Goal: Task Accomplishment & Management: Use online tool/utility

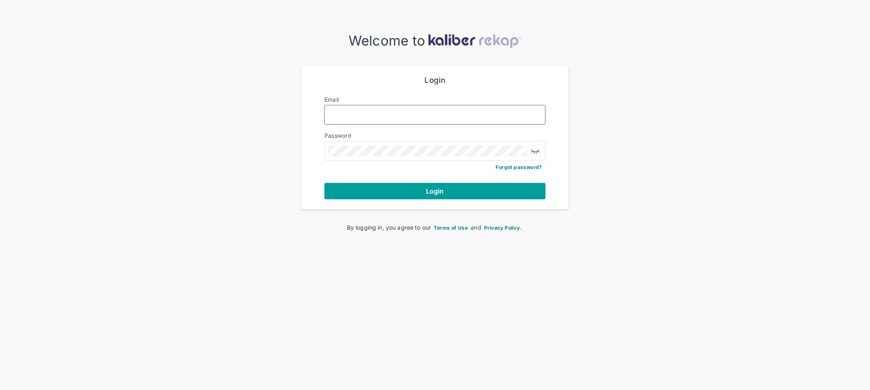
type input "**********"
click at [442, 193] on span "Login" at bounding box center [435, 191] width 18 height 8
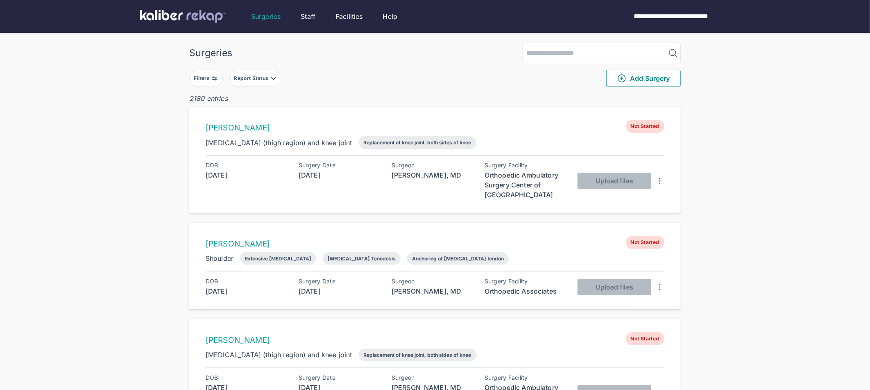
click at [208, 75] on div "Filters" at bounding box center [203, 78] width 18 height 7
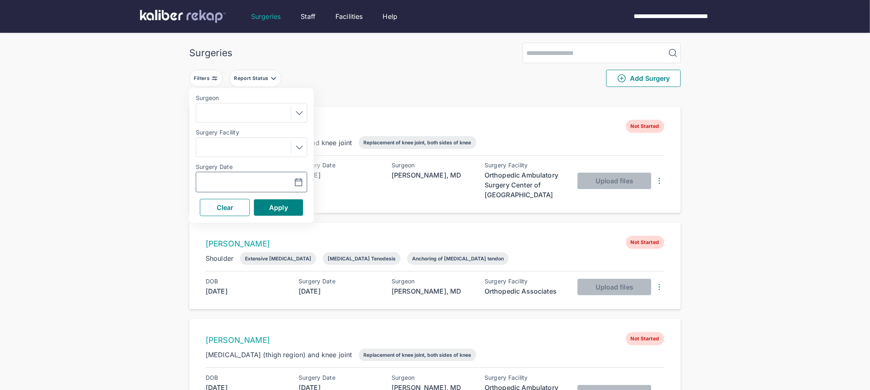
click at [237, 181] on input "text" at bounding box center [223, 182] width 48 height 10
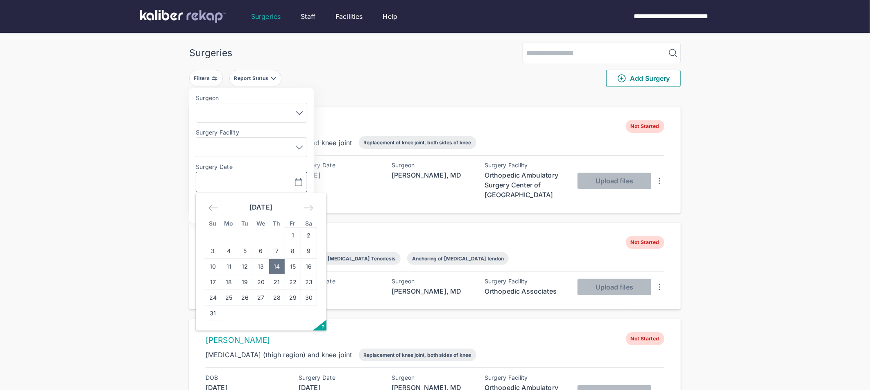
click at [280, 266] on td "14" at bounding box center [277, 266] width 16 height 16
type input "**********"
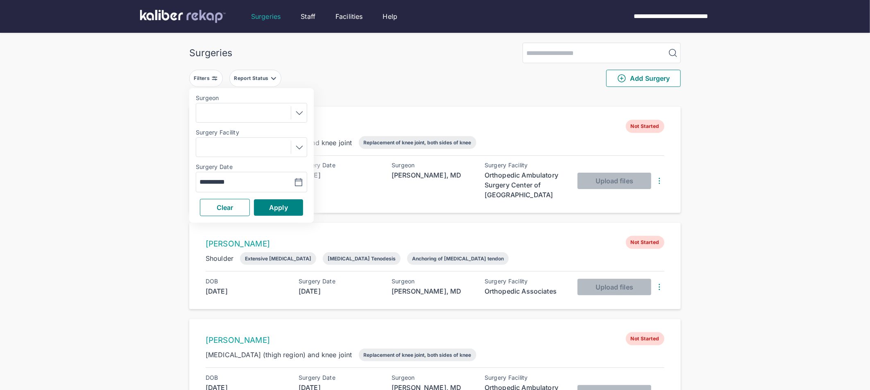
click at [285, 215] on div "Clear Apply" at bounding box center [251, 207] width 111 height 17
click at [286, 211] on span "Apply" at bounding box center [278, 207] width 19 height 8
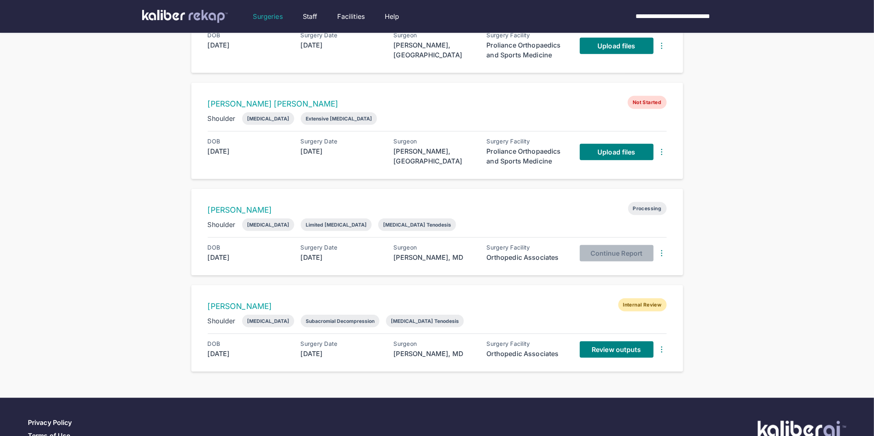
scroll to position [605, 0]
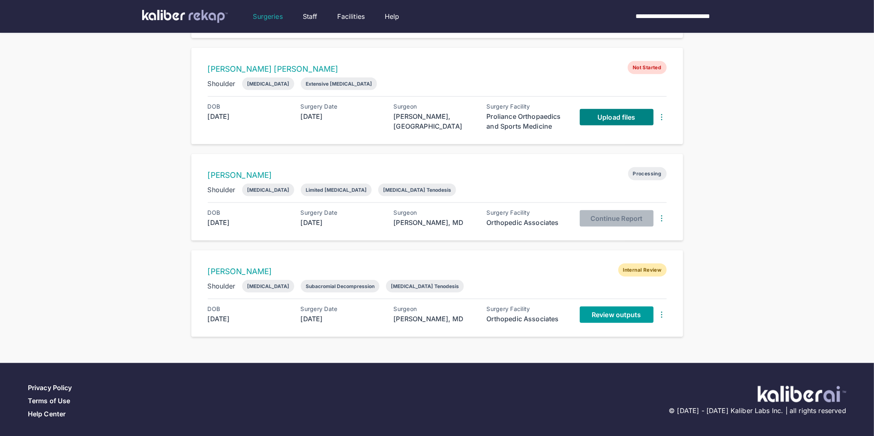
click at [618, 312] on span "Review outputs" at bounding box center [615, 314] width 49 height 8
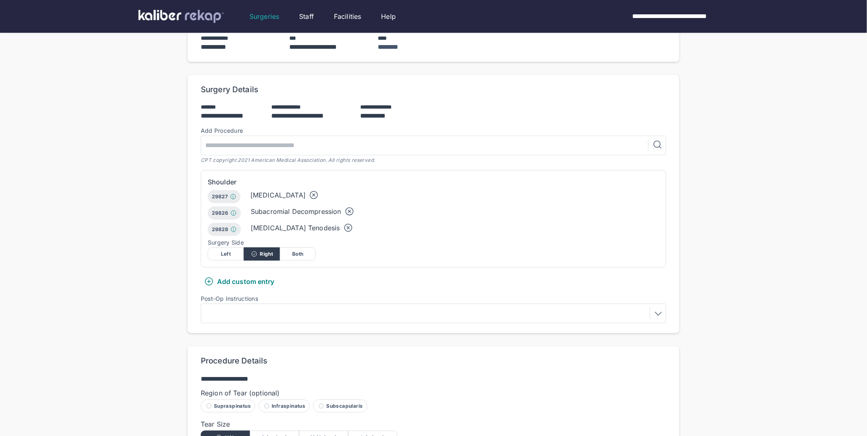
scroll to position [265, 0]
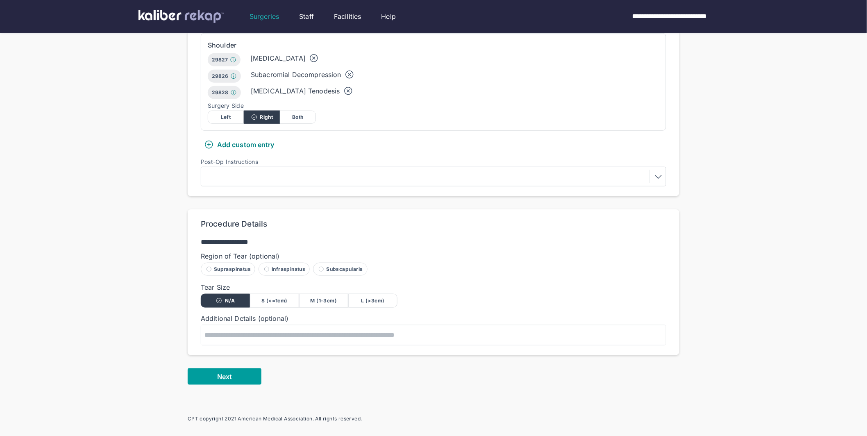
click at [231, 372] on span "Next" at bounding box center [224, 376] width 15 height 8
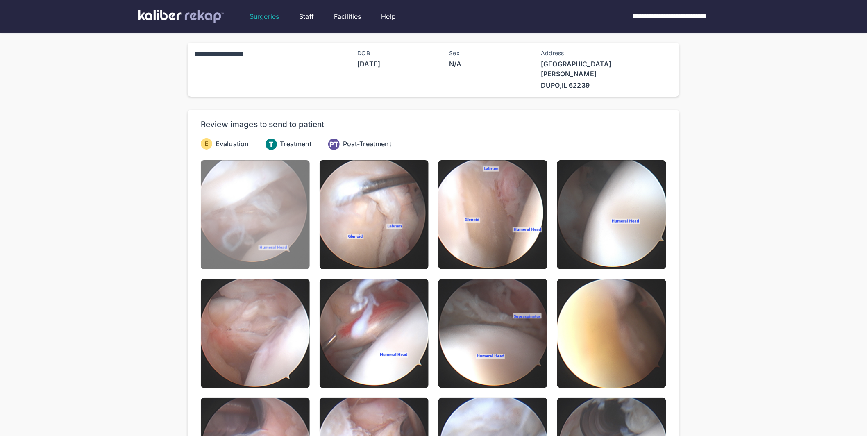
click at [259, 211] on img at bounding box center [255, 214] width 109 height 109
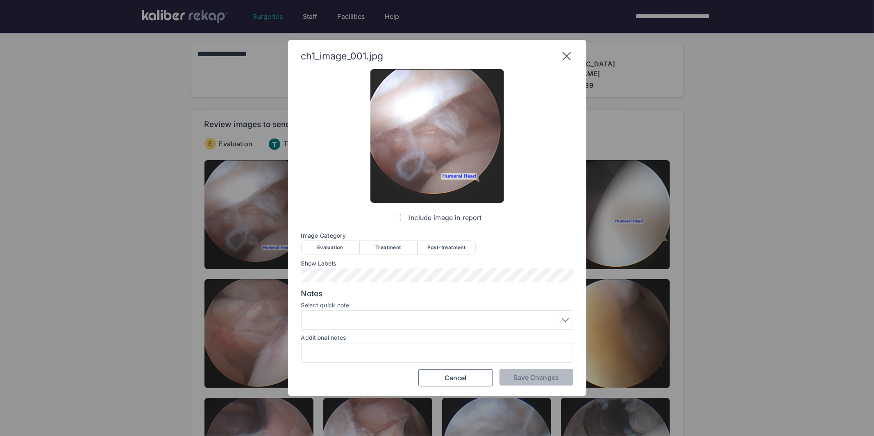
click at [320, 249] on div "Evaluation" at bounding box center [330, 247] width 58 height 14
click at [522, 374] on span "Save Changes" at bounding box center [535, 377] width 45 height 8
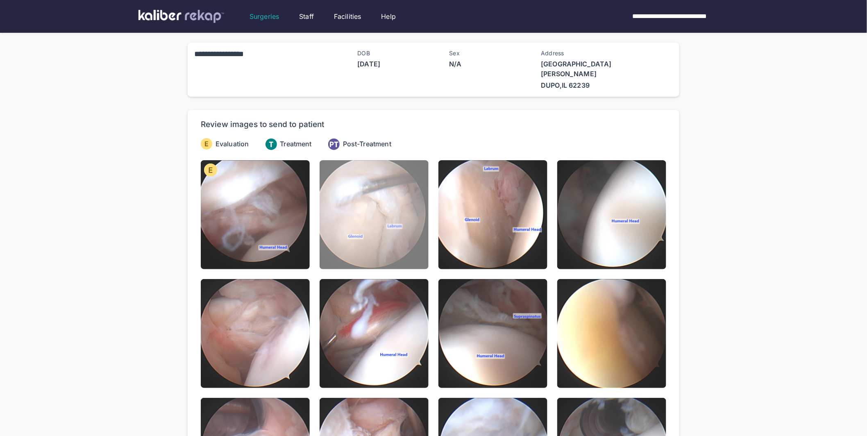
click at [408, 243] on img at bounding box center [373, 214] width 109 height 109
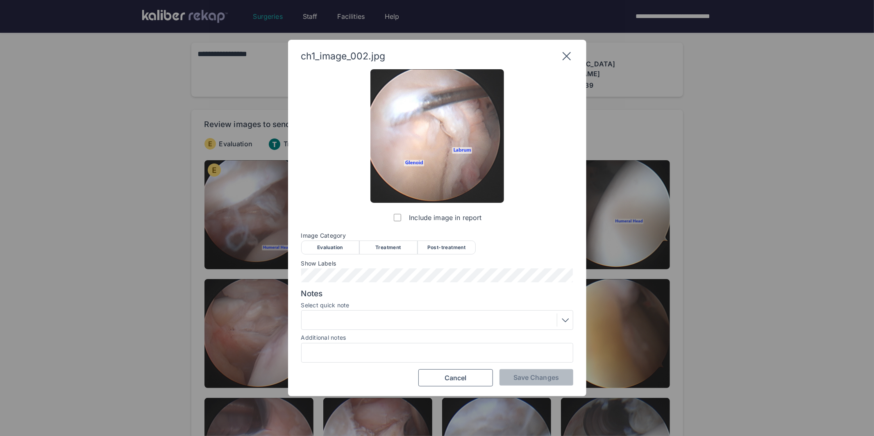
click at [343, 245] on div "Evaluation" at bounding box center [330, 247] width 58 height 14
click at [509, 377] on button "Save Changes" at bounding box center [536, 377] width 74 height 16
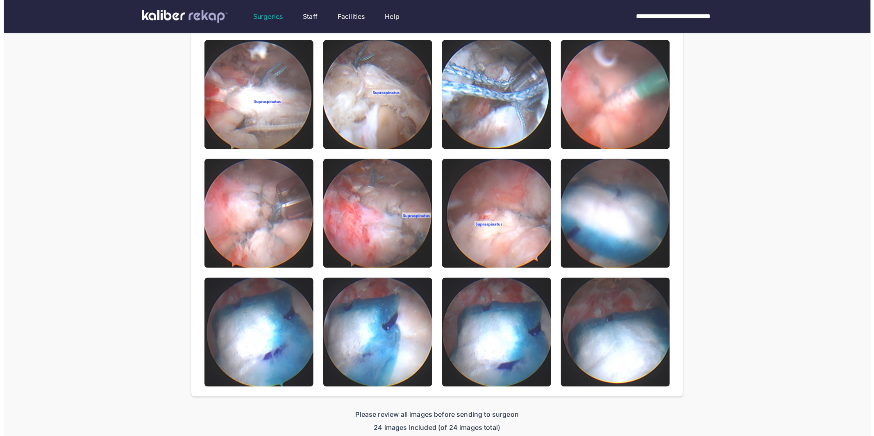
scroll to position [521, 0]
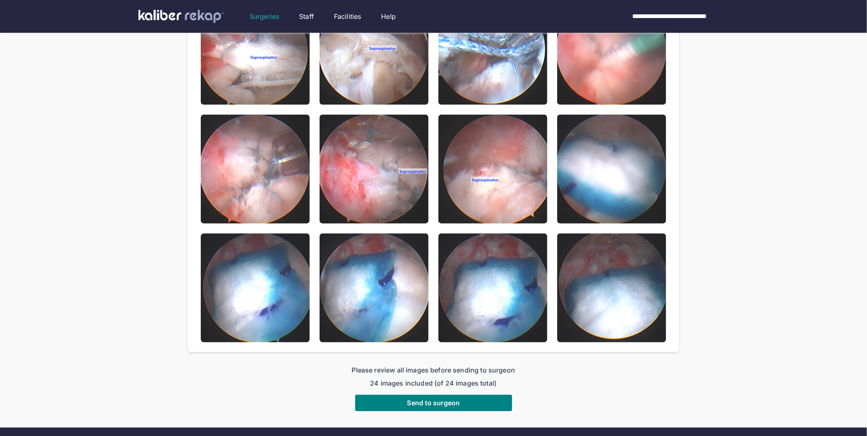
click at [571, 309] on img at bounding box center [611, 287] width 109 height 109
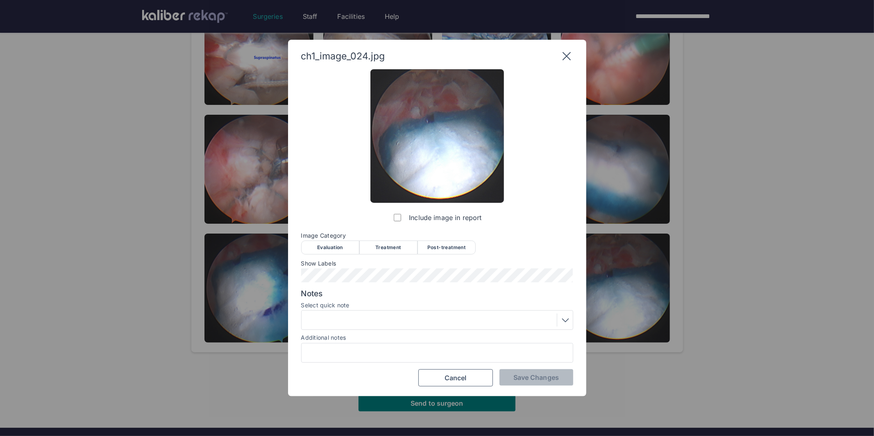
click at [458, 250] on div "Post-treatment" at bounding box center [446, 247] width 58 height 14
click at [516, 372] on button "Save Changes" at bounding box center [536, 377] width 74 height 16
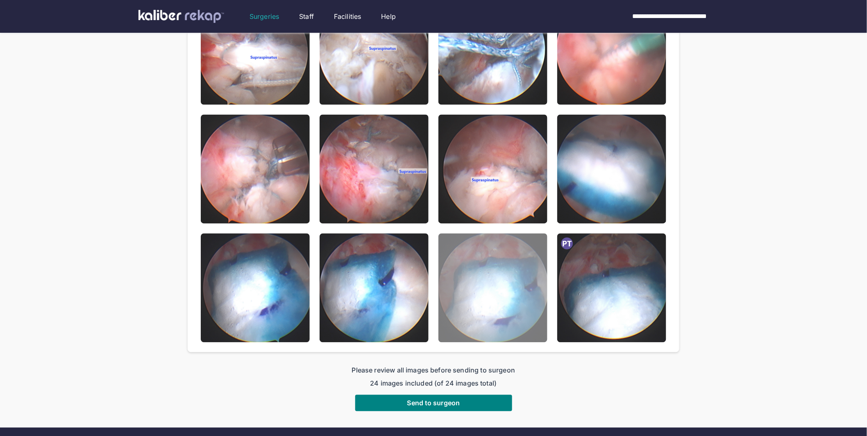
click at [501, 320] on img at bounding box center [492, 287] width 109 height 109
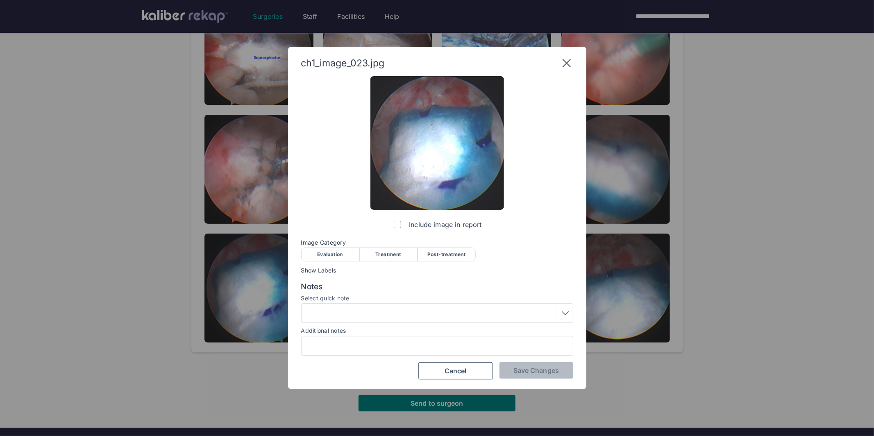
click at [455, 256] on div "Post-treatment" at bounding box center [446, 254] width 58 height 14
click at [526, 366] on span "Save Changes" at bounding box center [535, 370] width 45 height 8
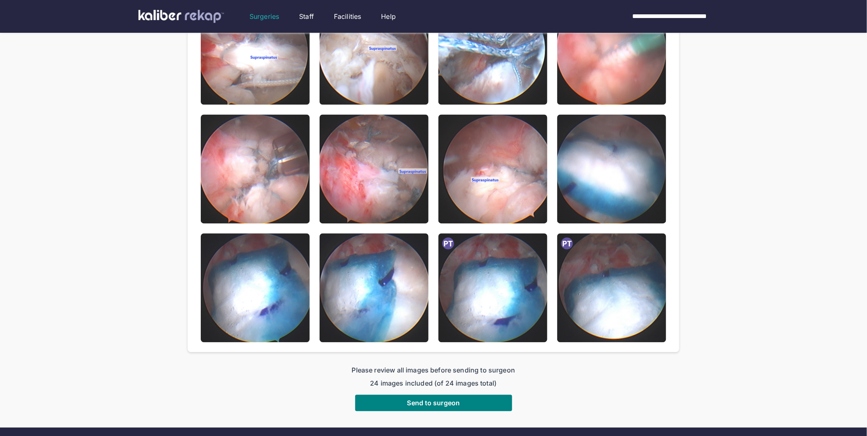
click at [406, 292] on img at bounding box center [373, 287] width 109 height 109
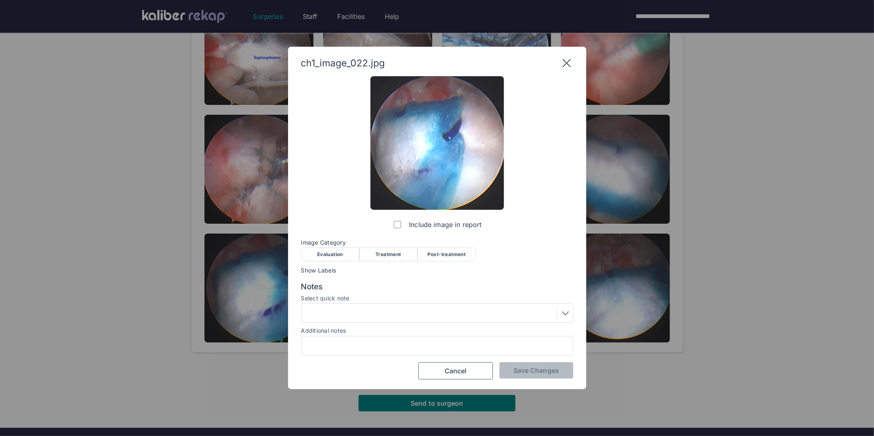
drag, startPoint x: 433, startPoint y: 259, endPoint x: 437, endPoint y: 265, distance: 7.4
click at [433, 259] on div "Post-treatment" at bounding box center [446, 254] width 58 height 14
drag, startPoint x: 520, startPoint y: 368, endPoint x: 456, endPoint y: 356, distance: 65.5
click at [521, 368] on span "Save Changes" at bounding box center [535, 370] width 45 height 8
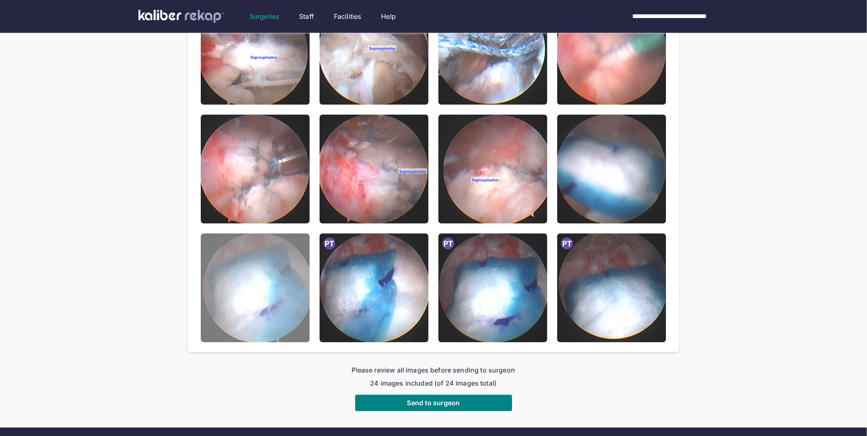
click at [302, 294] on img at bounding box center [255, 287] width 109 height 109
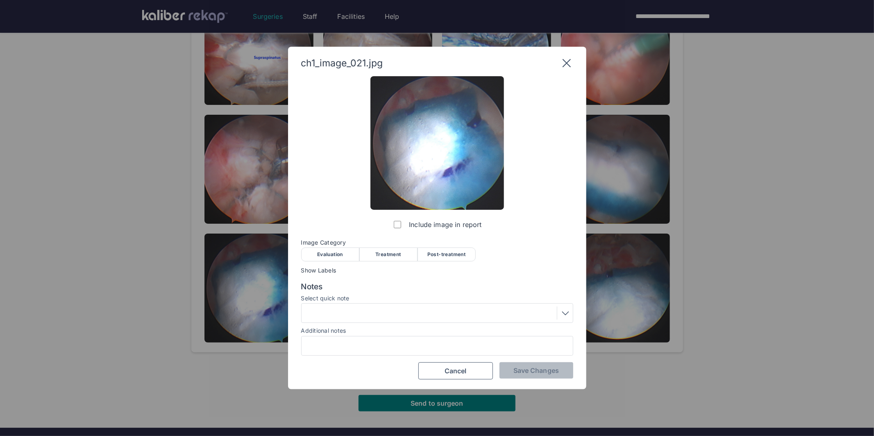
click at [441, 258] on div "Post-treatment" at bounding box center [446, 254] width 58 height 14
click at [521, 374] on span "Save Changes" at bounding box center [535, 370] width 45 height 8
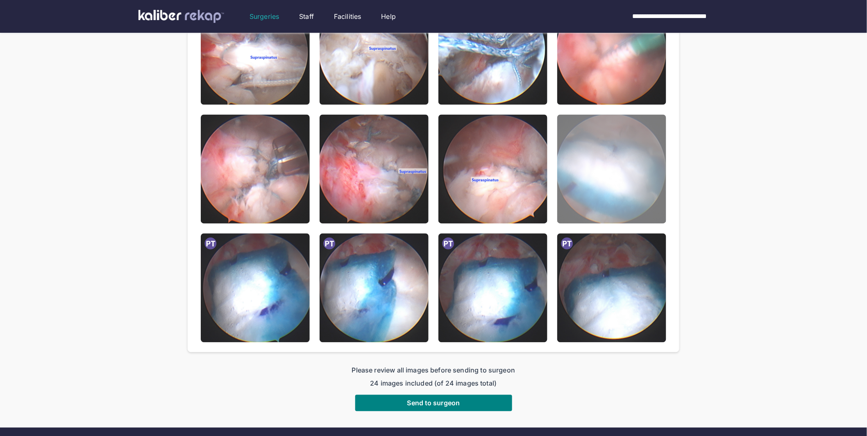
click at [636, 146] on img at bounding box center [611, 169] width 109 height 109
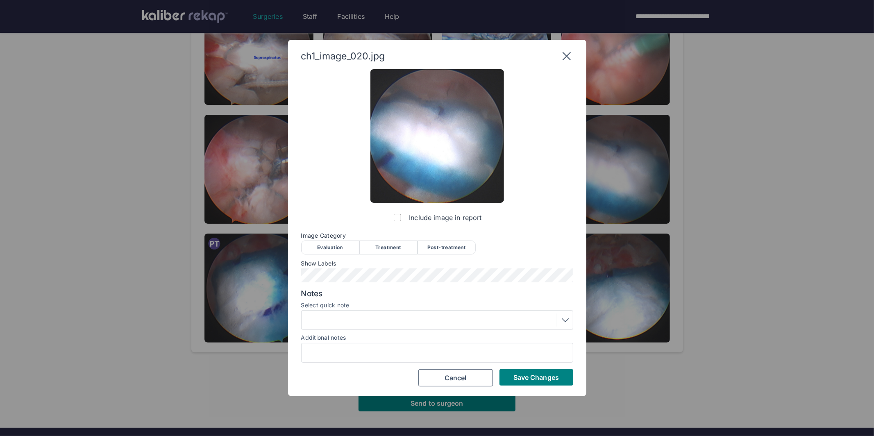
click at [438, 250] on div "Post-treatment" at bounding box center [446, 247] width 58 height 14
click at [532, 374] on span "Save Changes" at bounding box center [535, 377] width 45 height 8
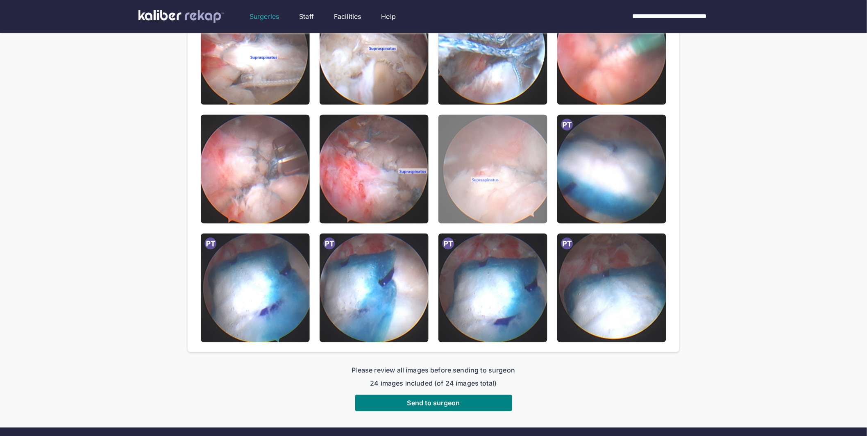
click at [503, 206] on img at bounding box center [492, 169] width 109 height 109
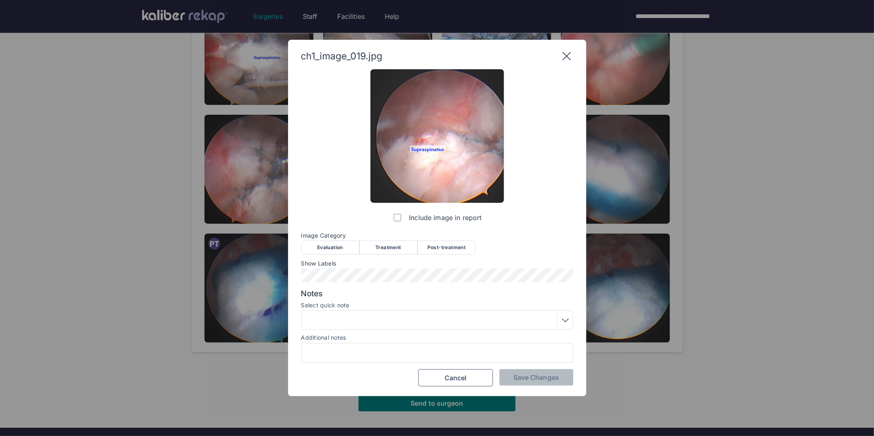
click at [443, 245] on div "Post-treatment" at bounding box center [446, 247] width 58 height 14
click at [354, 326] on div at bounding box center [437, 319] width 266 height 13
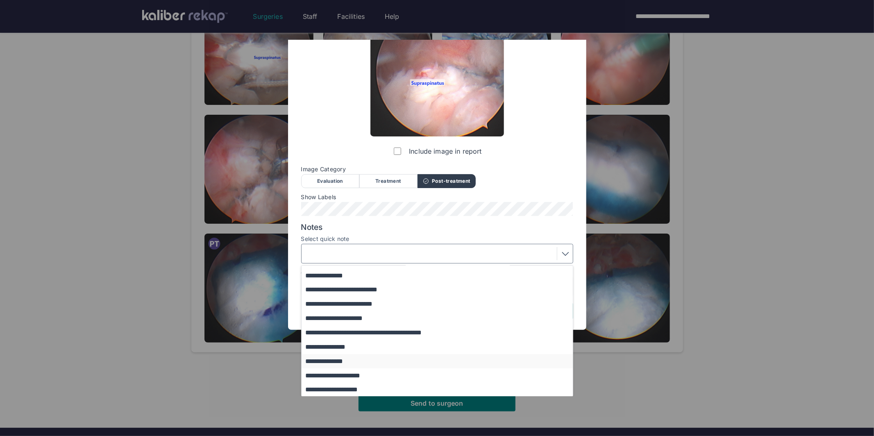
scroll to position [67, 0]
click at [346, 387] on button "**********" at bounding box center [440, 388] width 279 height 14
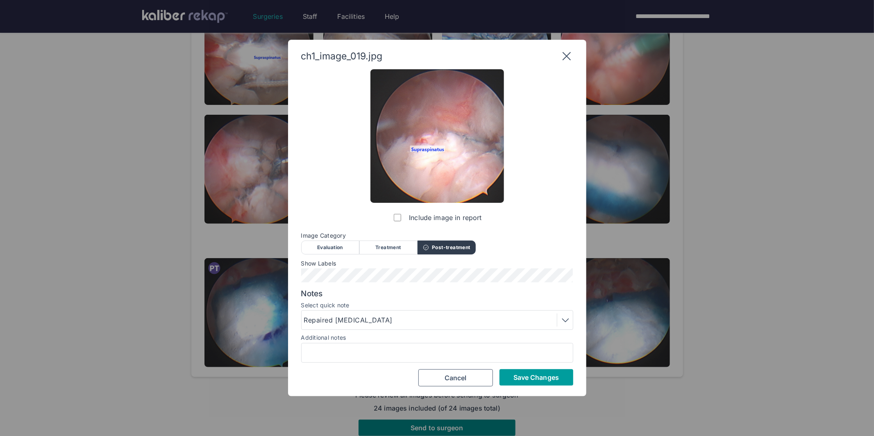
click at [511, 376] on button "Save Changes" at bounding box center [536, 377] width 74 height 16
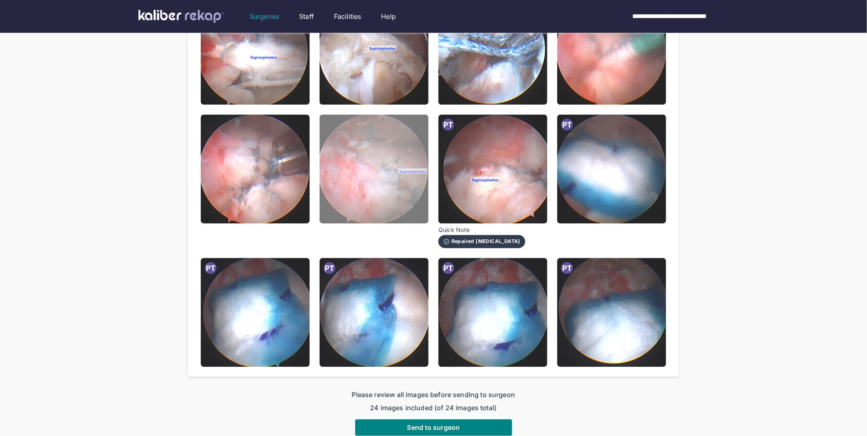
click at [353, 156] on img at bounding box center [373, 169] width 109 height 109
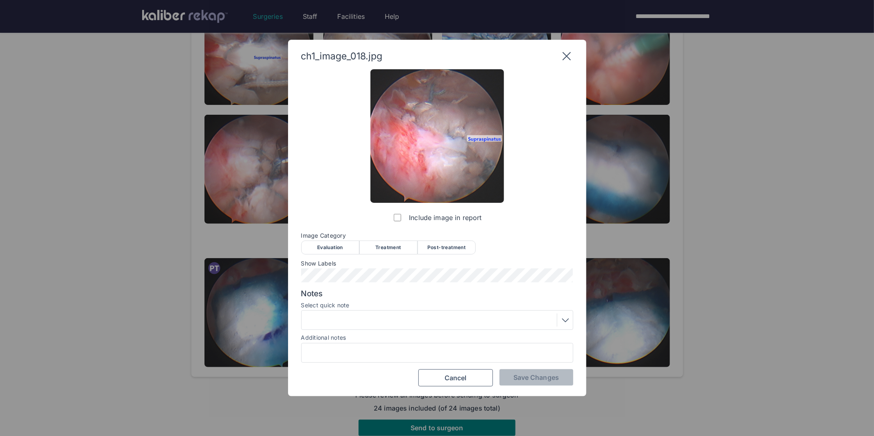
click at [446, 245] on div "Post-treatment" at bounding box center [446, 247] width 58 height 14
click at [519, 378] on span "Save Changes" at bounding box center [535, 377] width 45 height 8
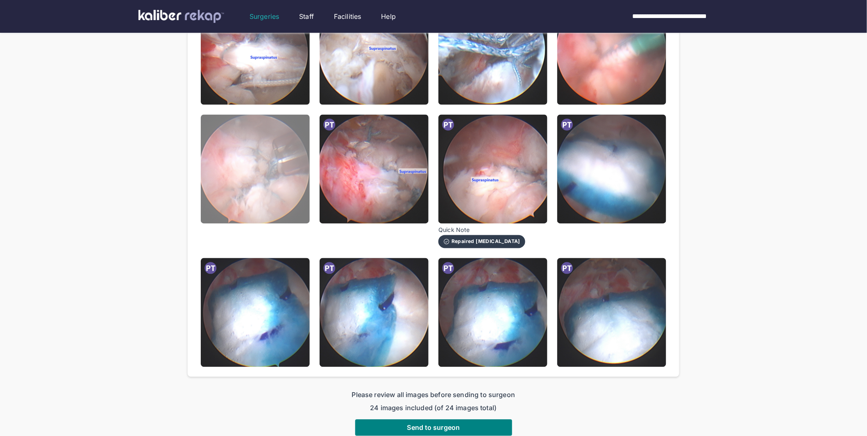
click at [254, 163] on img at bounding box center [255, 169] width 109 height 109
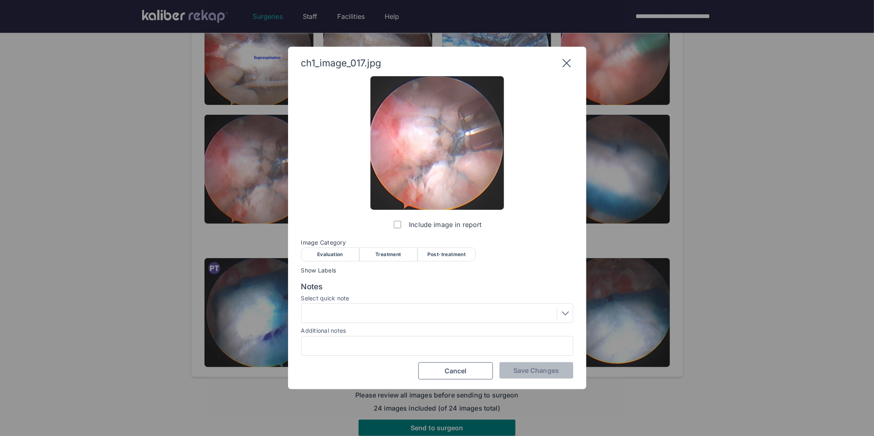
click at [381, 258] on div "Treatment" at bounding box center [388, 254] width 58 height 14
click at [381, 311] on div at bounding box center [437, 312] width 266 height 13
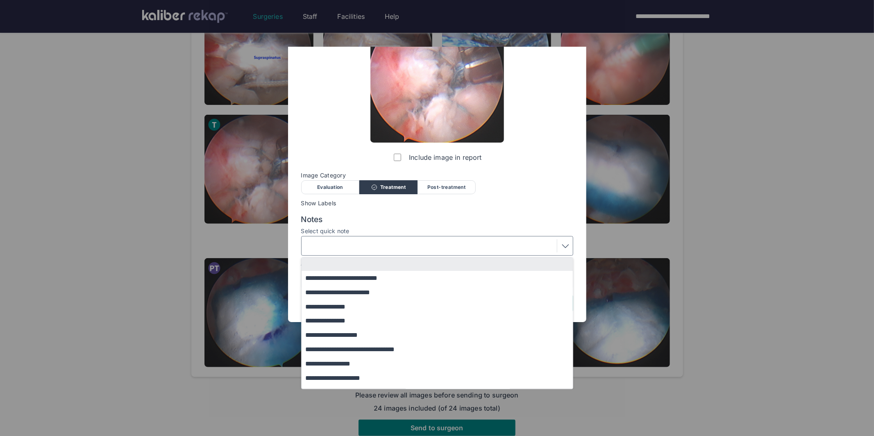
click at [467, 221] on div "**********" at bounding box center [437, 160] width 272 height 303
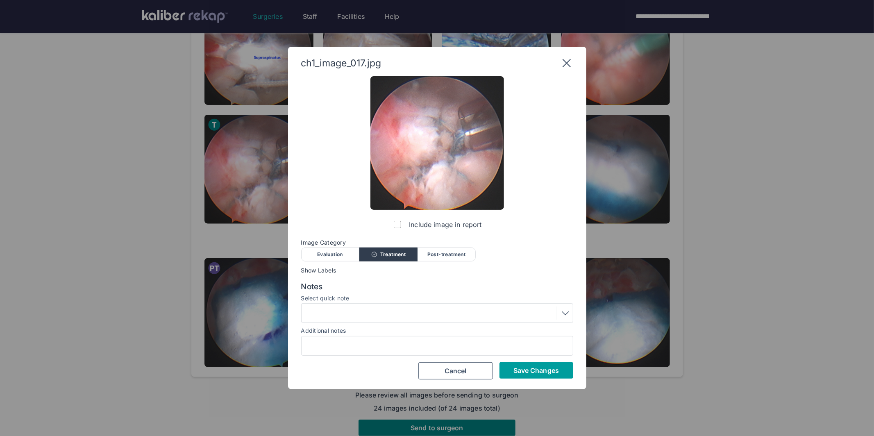
click at [537, 373] on span "Save Changes" at bounding box center [535, 370] width 45 height 8
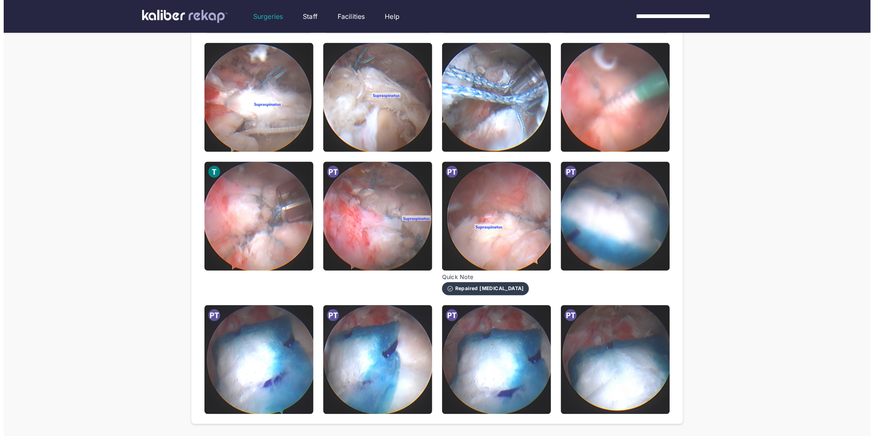
scroll to position [395, 0]
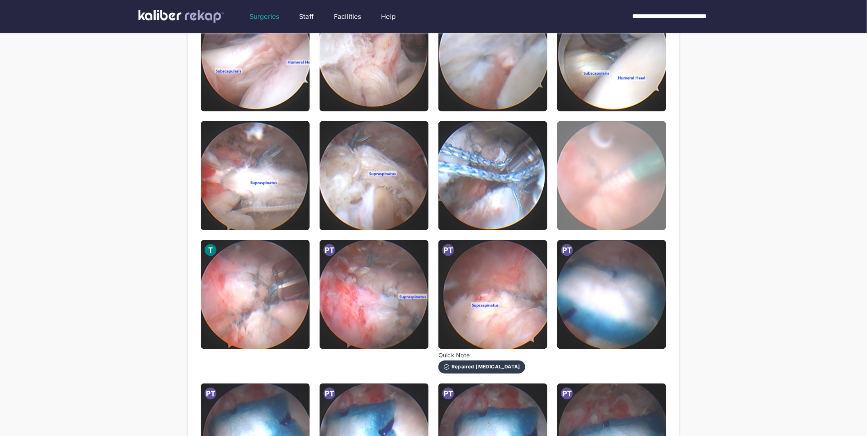
click at [616, 185] on img at bounding box center [611, 175] width 109 height 109
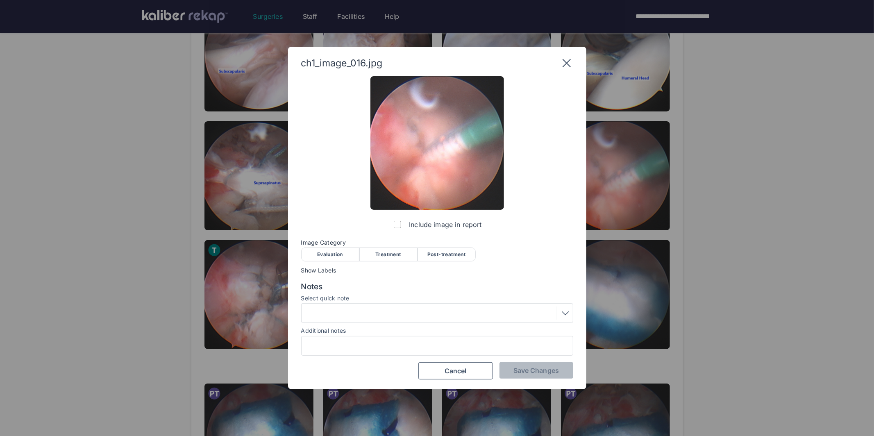
click at [393, 255] on div "Treatment" at bounding box center [388, 254] width 58 height 14
click at [373, 309] on div at bounding box center [437, 312] width 266 height 13
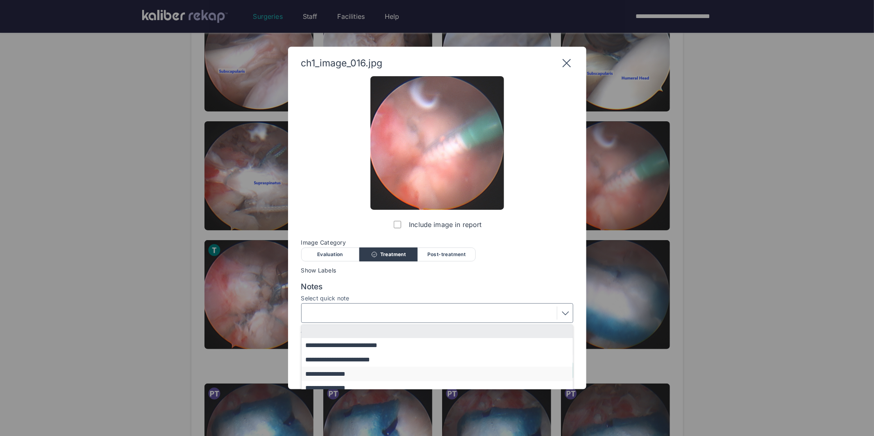
click at [350, 371] on button "**********" at bounding box center [440, 374] width 279 height 14
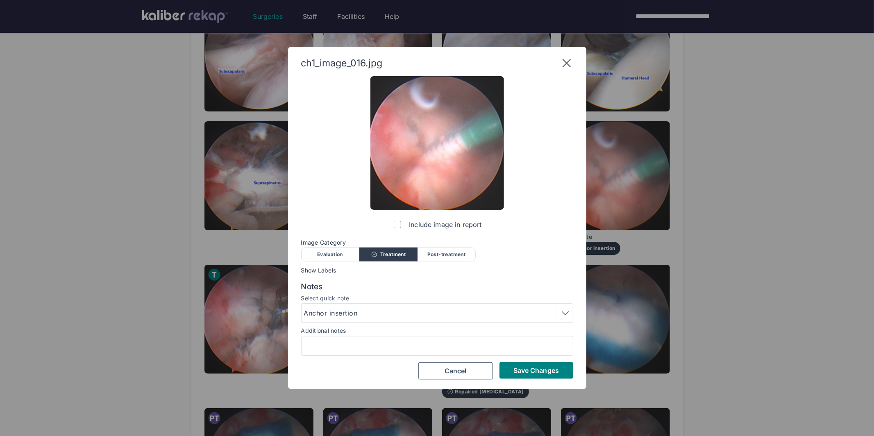
click at [527, 369] on span "Save Changes" at bounding box center [535, 370] width 45 height 8
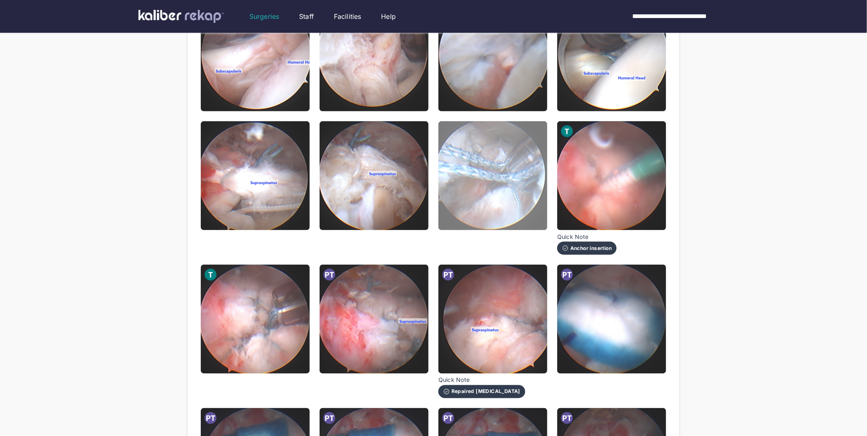
click at [496, 207] on img at bounding box center [492, 175] width 109 height 109
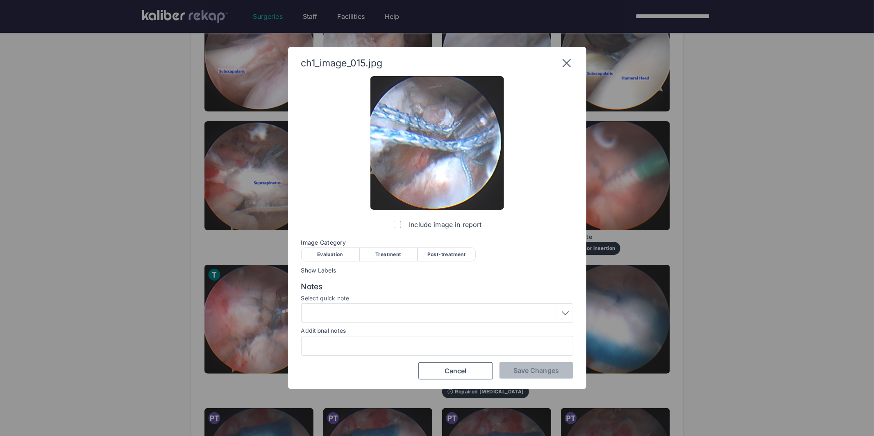
click at [401, 253] on div "Treatment" at bounding box center [388, 254] width 58 height 14
click at [381, 311] on div at bounding box center [437, 312] width 266 height 13
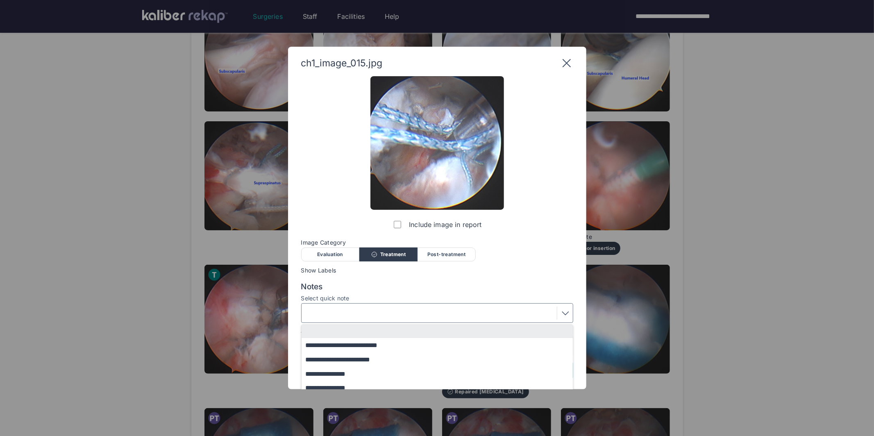
click at [354, 382] on button "**********" at bounding box center [440, 388] width 279 height 14
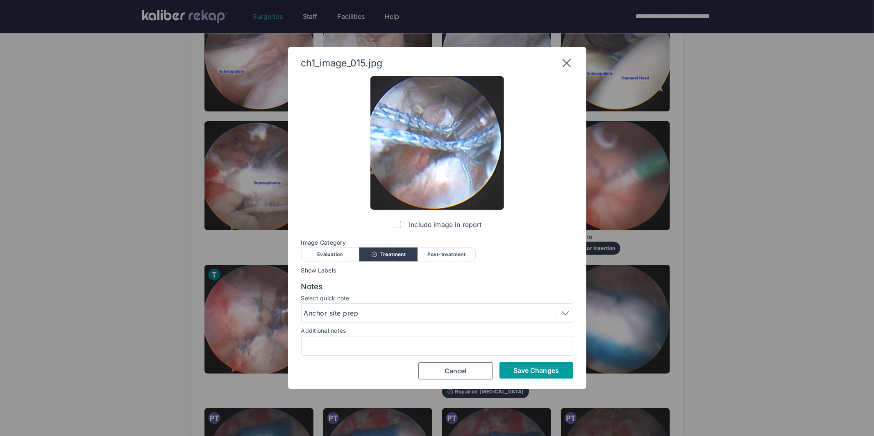
click at [514, 362] on button "Save Changes" at bounding box center [536, 370] width 74 height 16
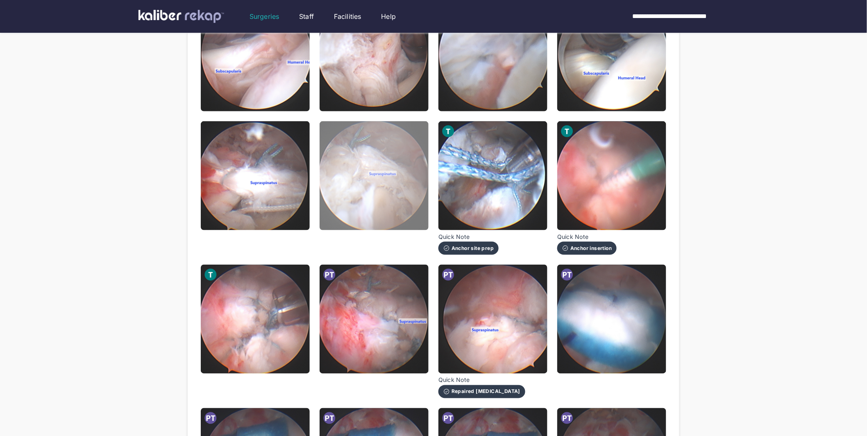
click at [386, 195] on img at bounding box center [373, 175] width 109 height 109
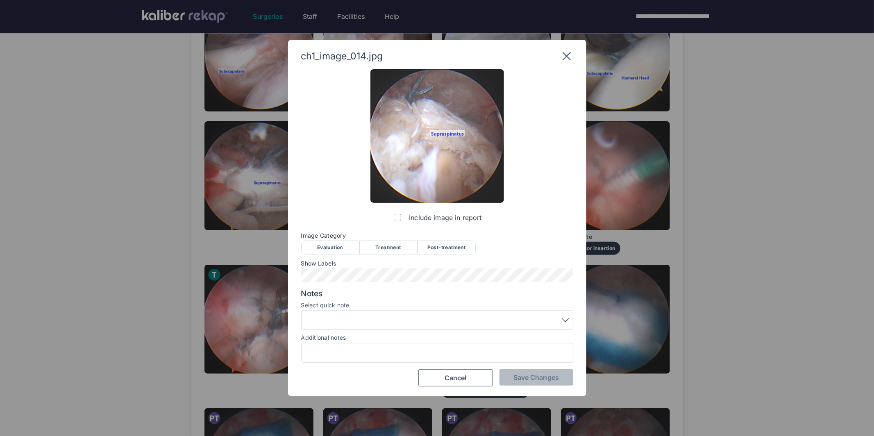
click at [401, 245] on div "Treatment" at bounding box center [388, 247] width 58 height 14
click at [542, 373] on span "Save Changes" at bounding box center [535, 377] width 45 height 8
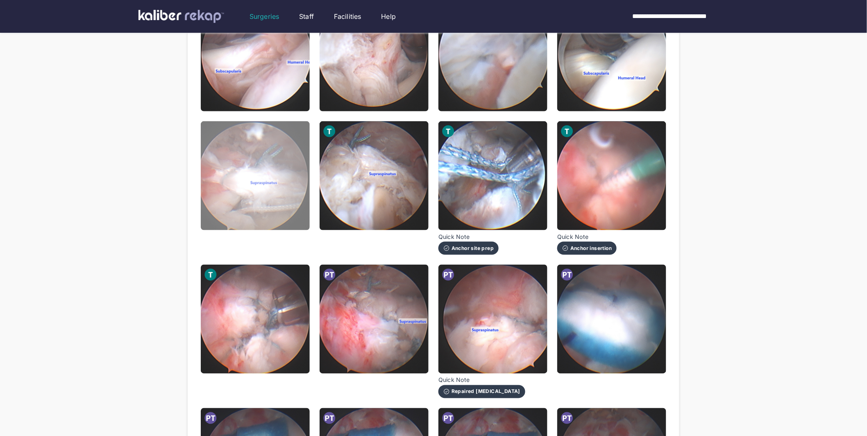
click at [266, 183] on img at bounding box center [255, 175] width 109 height 109
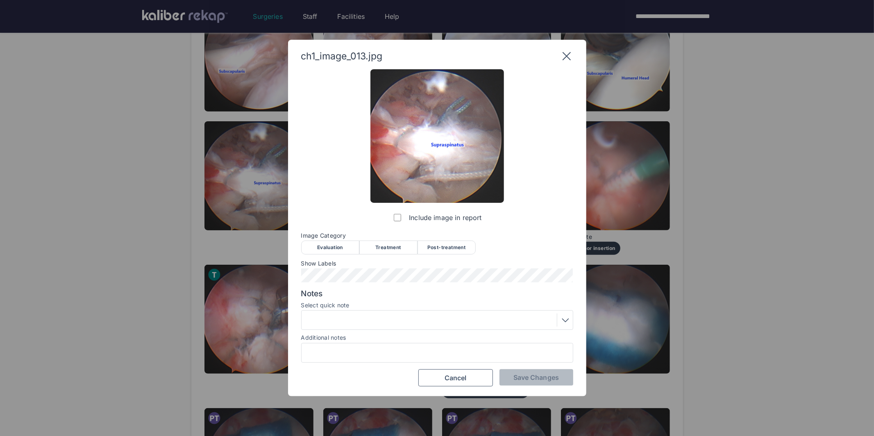
click at [386, 249] on div "Treatment" at bounding box center [388, 247] width 58 height 14
click at [385, 322] on div at bounding box center [437, 319] width 266 height 13
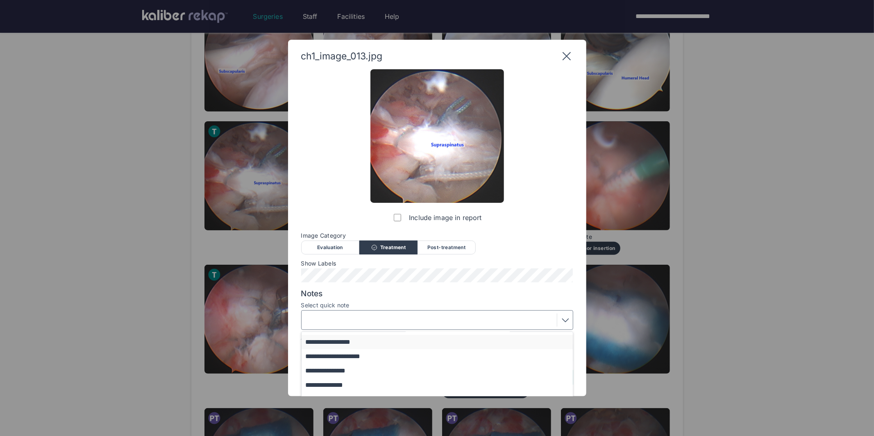
scroll to position [67, 0]
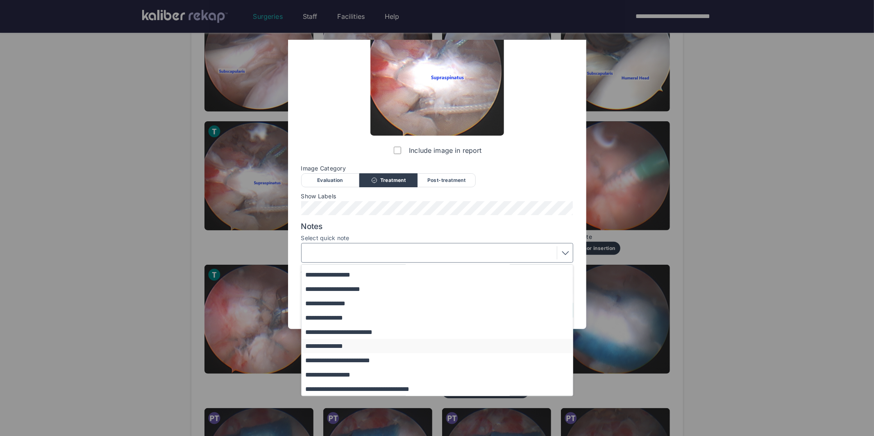
click at [347, 342] on button "**********" at bounding box center [440, 346] width 279 height 14
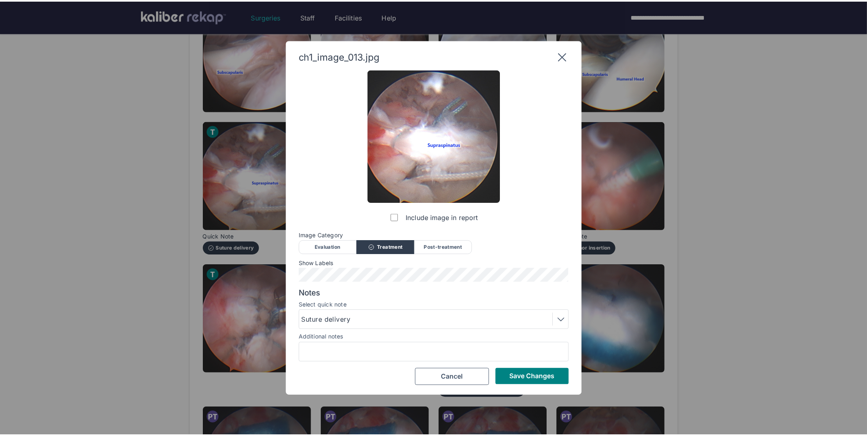
scroll to position [0, 0]
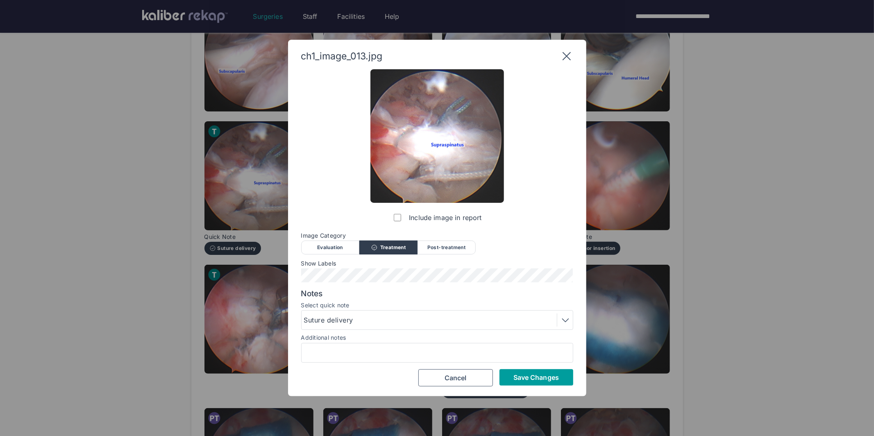
click at [549, 378] on span "Save Changes" at bounding box center [535, 377] width 45 height 8
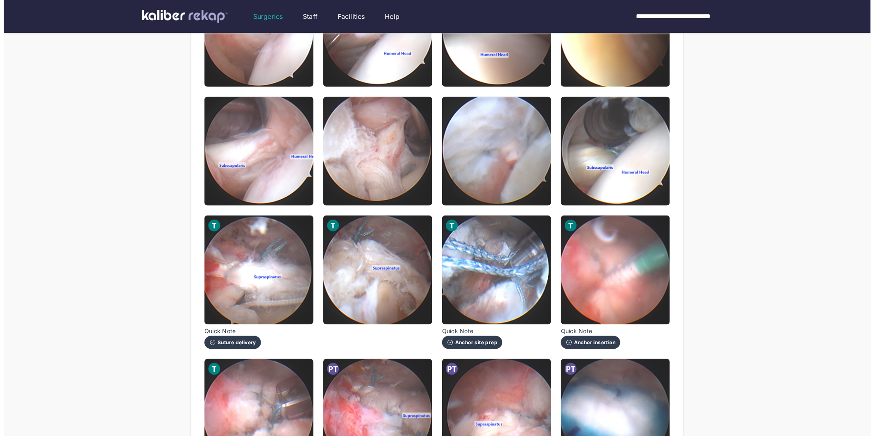
scroll to position [295, 0]
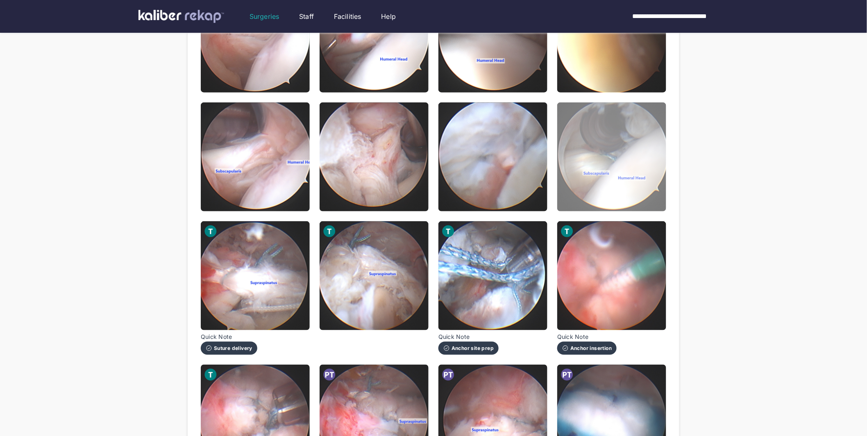
click at [616, 161] on img at bounding box center [611, 156] width 109 height 109
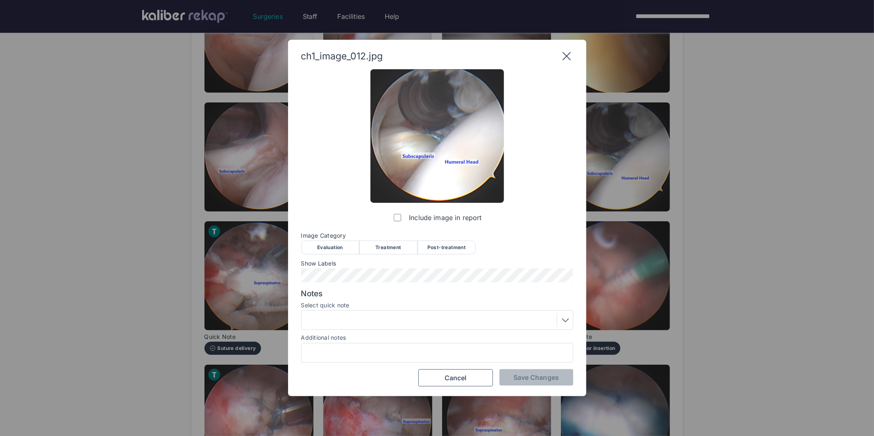
click at [441, 247] on div "Post-treatment" at bounding box center [446, 247] width 58 height 14
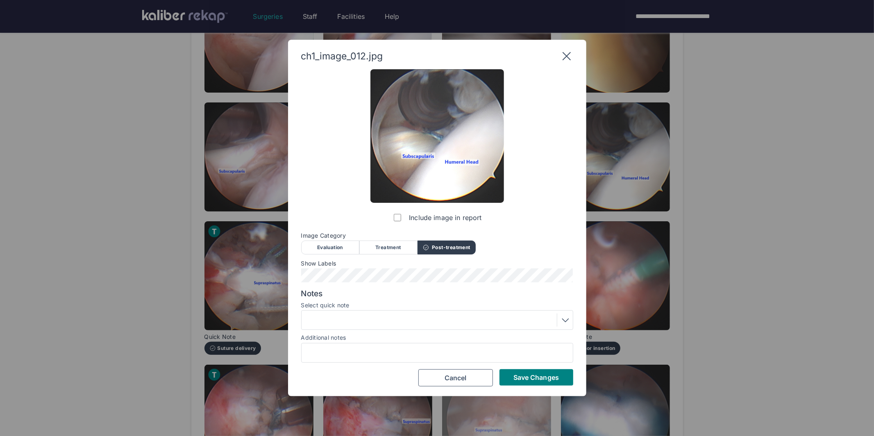
click at [531, 373] on span "Save Changes" at bounding box center [535, 377] width 45 height 8
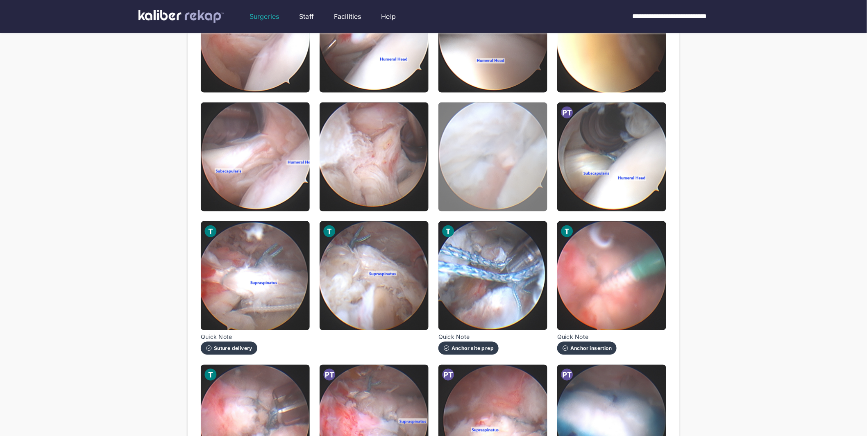
click at [490, 186] on img at bounding box center [492, 156] width 109 height 109
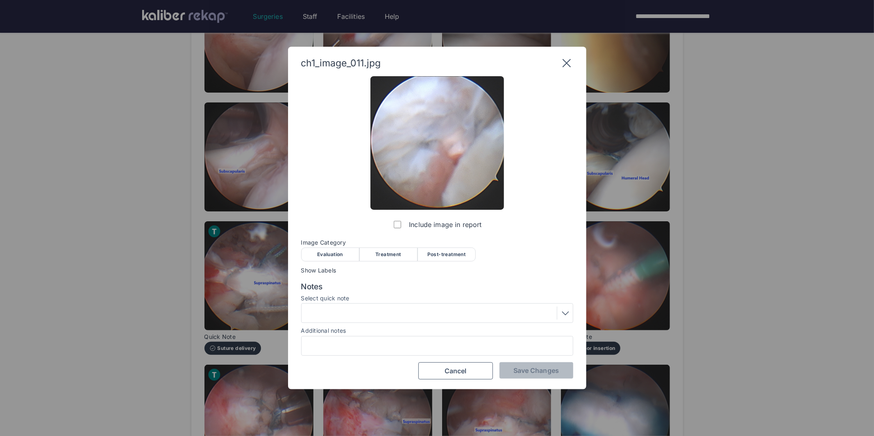
click at [391, 251] on div "Treatment" at bounding box center [388, 254] width 58 height 14
click at [536, 373] on span "Save Changes" at bounding box center [535, 370] width 45 height 8
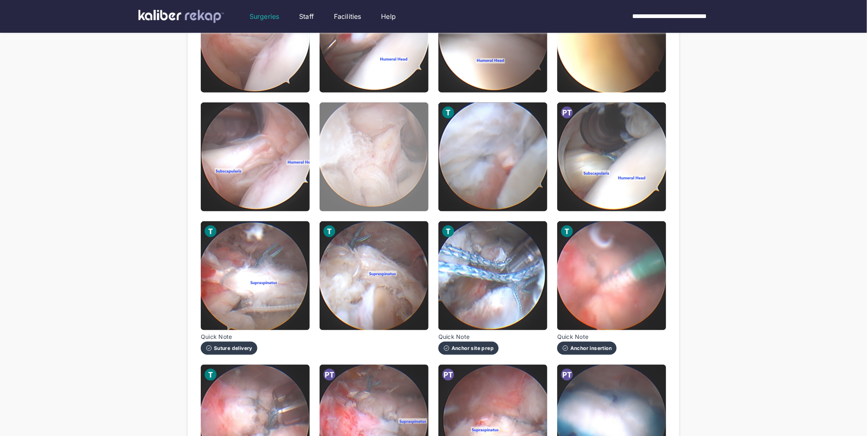
click at [411, 165] on img at bounding box center [373, 156] width 109 height 109
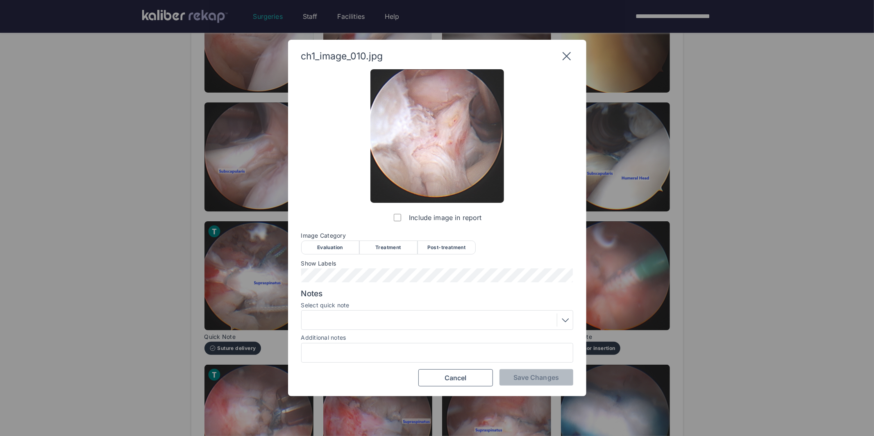
click at [385, 247] on div "Treatment" at bounding box center [388, 247] width 58 height 14
click at [530, 376] on span "Save Changes" at bounding box center [535, 377] width 45 height 8
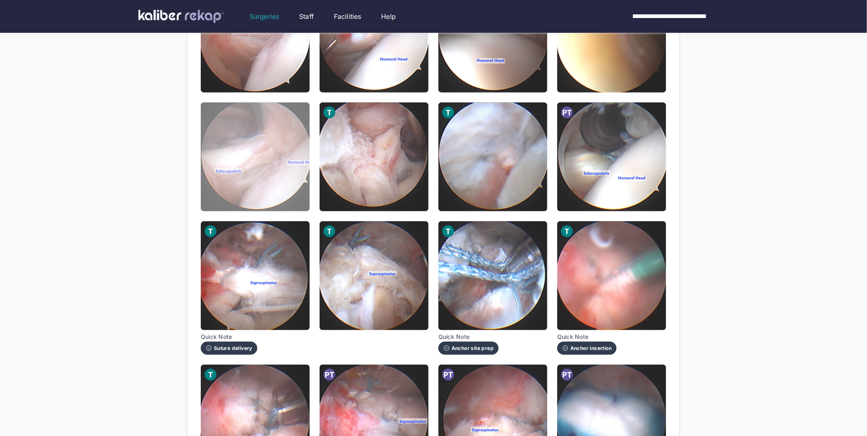
click at [275, 180] on img at bounding box center [255, 156] width 109 height 109
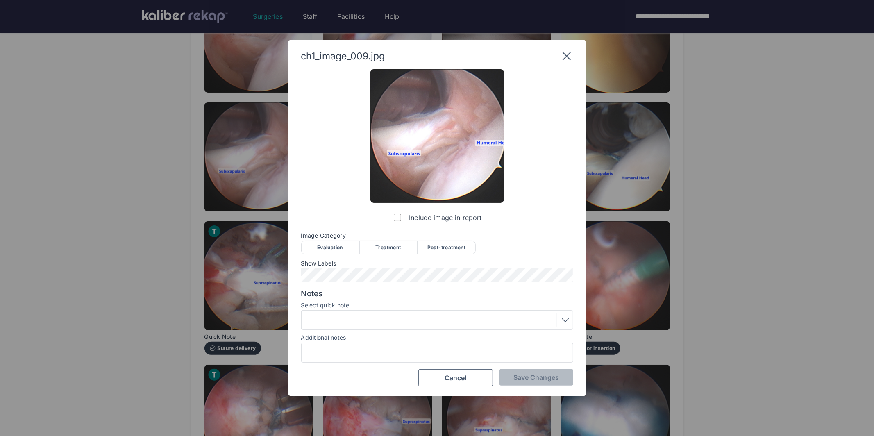
click at [354, 246] on div "Evaluation" at bounding box center [330, 247] width 58 height 14
click at [382, 315] on div at bounding box center [437, 319] width 266 height 13
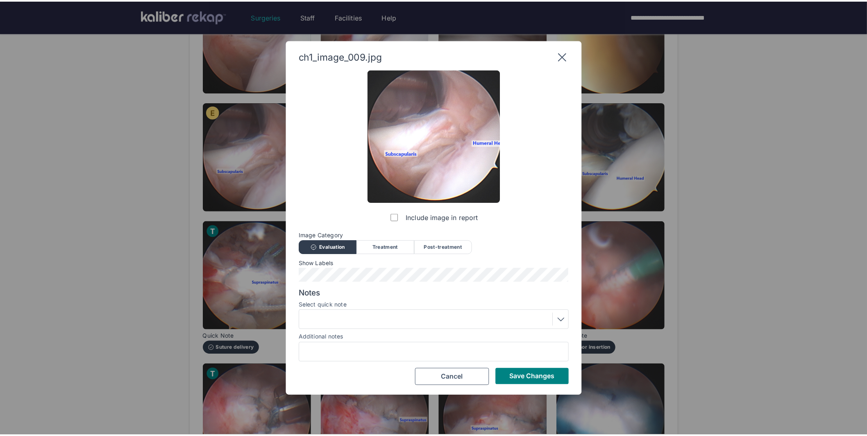
scroll to position [0, 0]
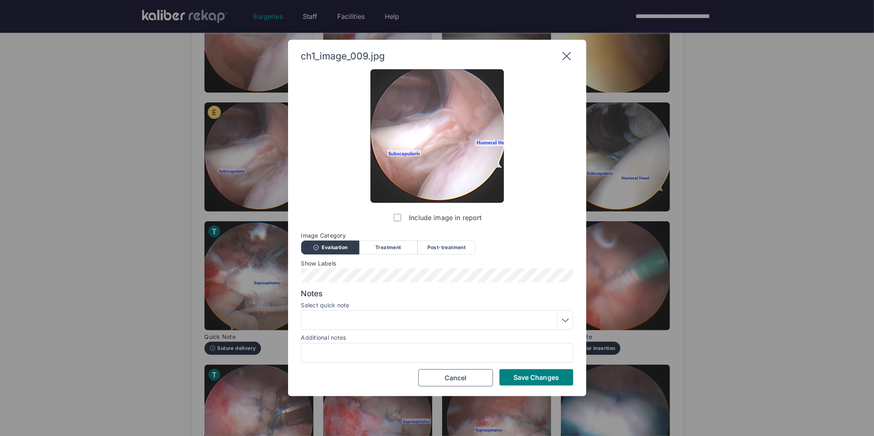
click at [443, 223] on div "Include image in report Image Category Evaluation Treatment Post-treatment Eval…" at bounding box center [437, 227] width 272 height 317
click at [532, 378] on span "Save Changes" at bounding box center [535, 377] width 45 height 8
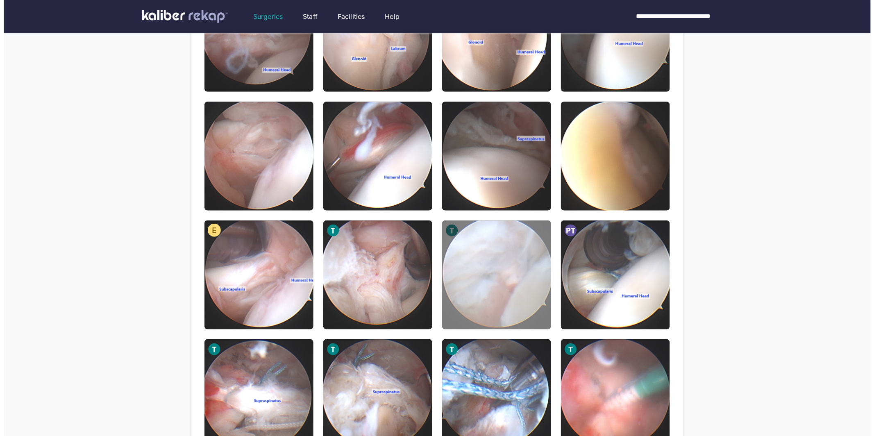
scroll to position [154, 0]
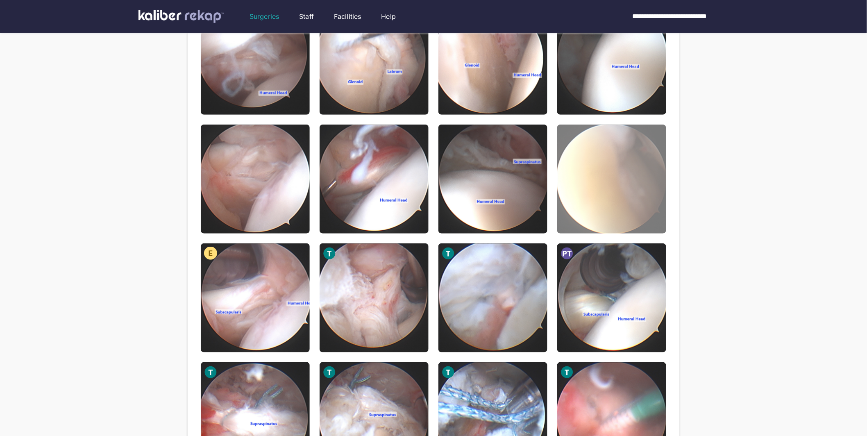
click at [594, 172] on img at bounding box center [611, 179] width 109 height 109
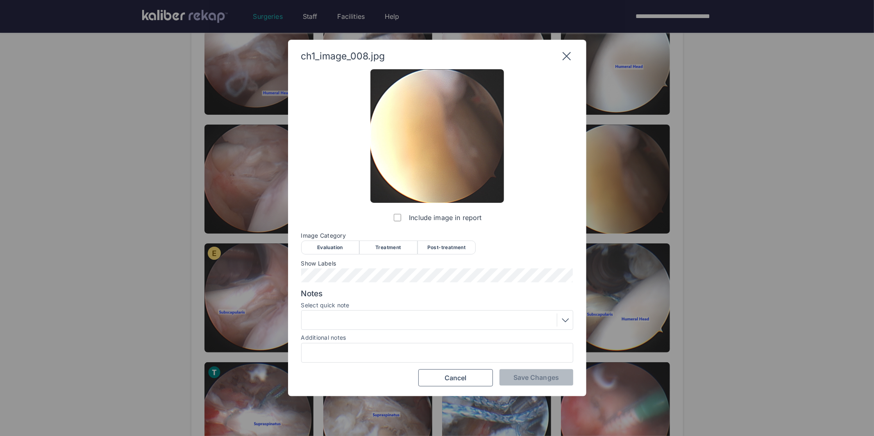
click at [344, 244] on div "Evaluation" at bounding box center [330, 247] width 58 height 14
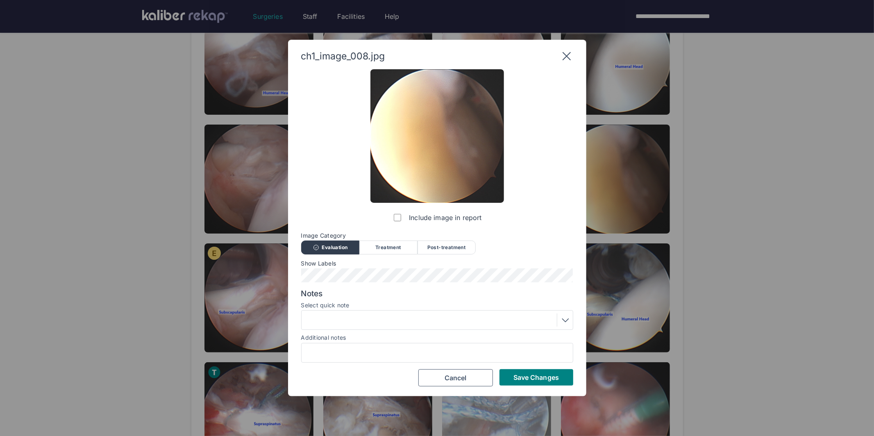
click at [520, 374] on span "Save Changes" at bounding box center [535, 377] width 45 height 8
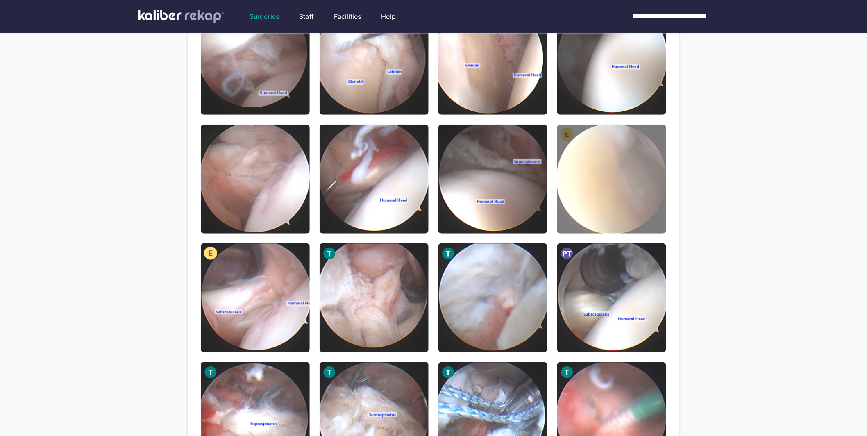
click at [575, 211] on img at bounding box center [611, 179] width 109 height 109
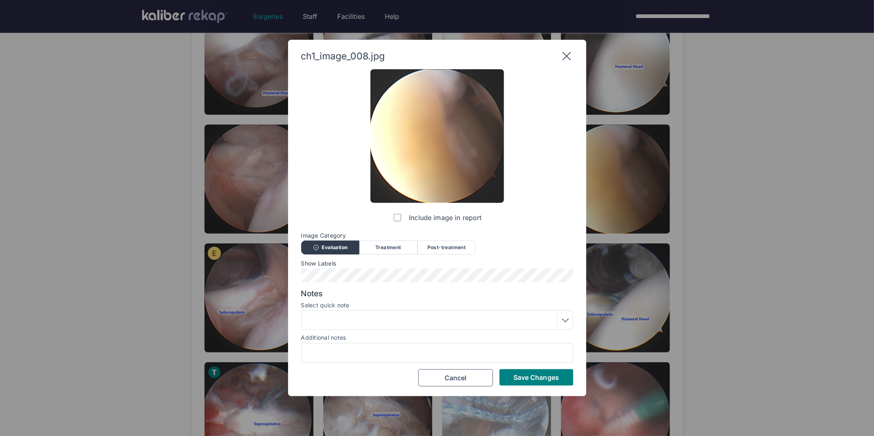
click at [516, 369] on button "Save Changes" at bounding box center [536, 377] width 74 height 16
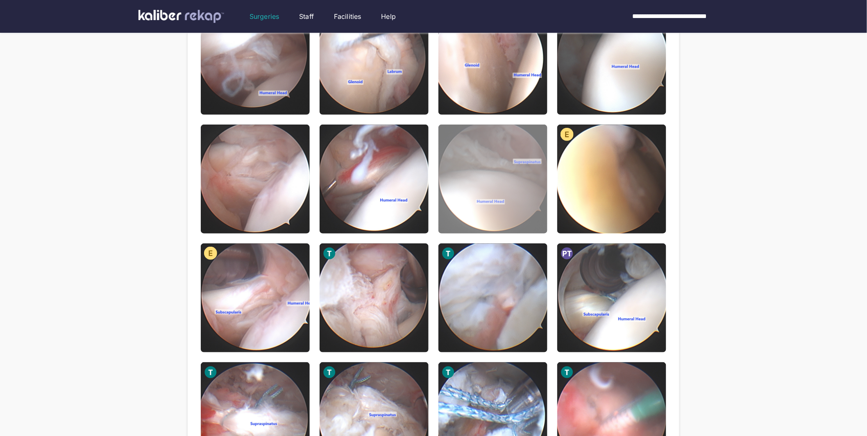
click at [494, 186] on img at bounding box center [492, 179] width 109 height 109
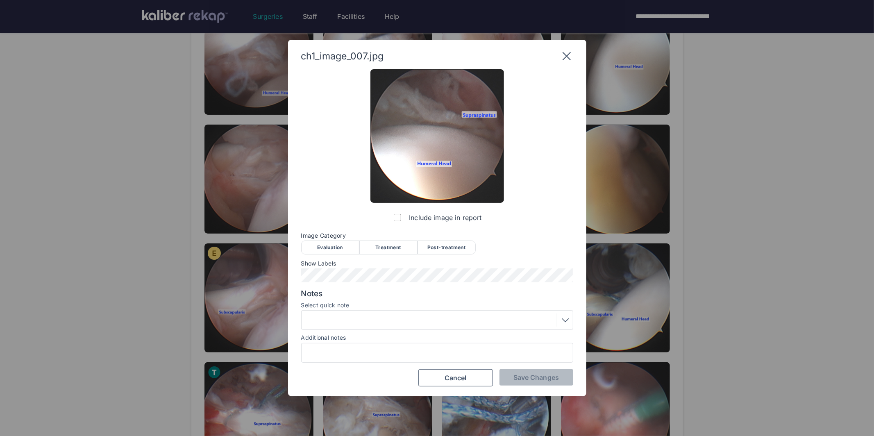
click at [343, 247] on div "Evaluation" at bounding box center [330, 247] width 58 height 14
click at [519, 377] on span "Save Changes" at bounding box center [535, 377] width 45 height 8
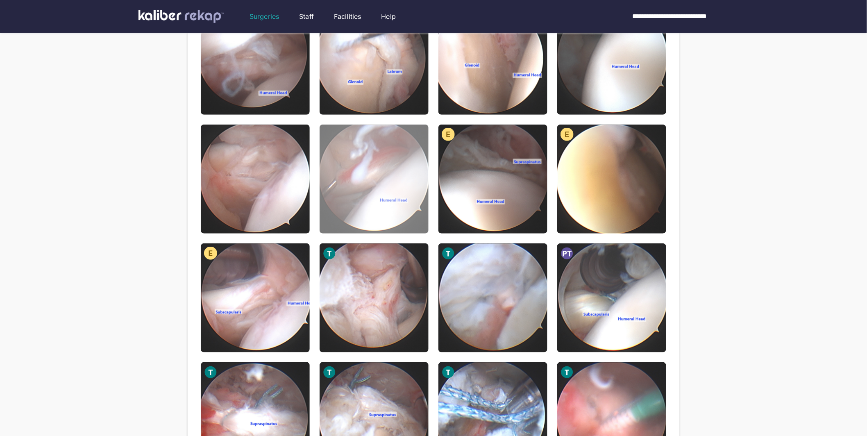
click at [368, 190] on img at bounding box center [373, 179] width 109 height 109
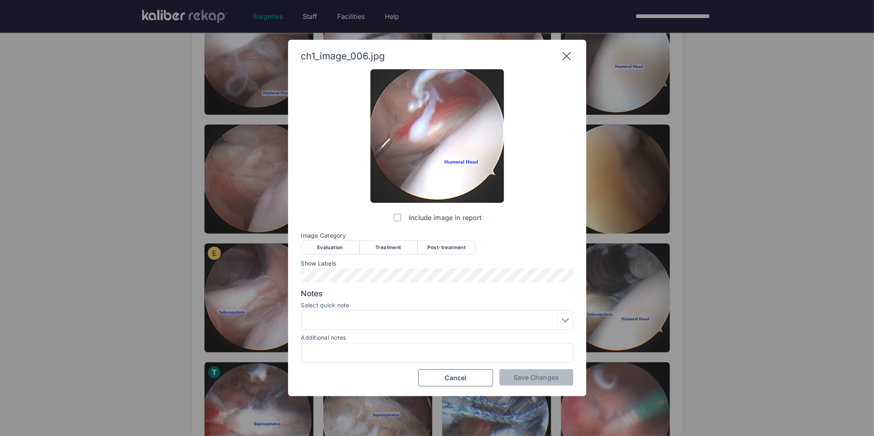
click at [342, 245] on div "Evaluation" at bounding box center [330, 247] width 58 height 14
click at [367, 328] on div at bounding box center [437, 320] width 272 height 20
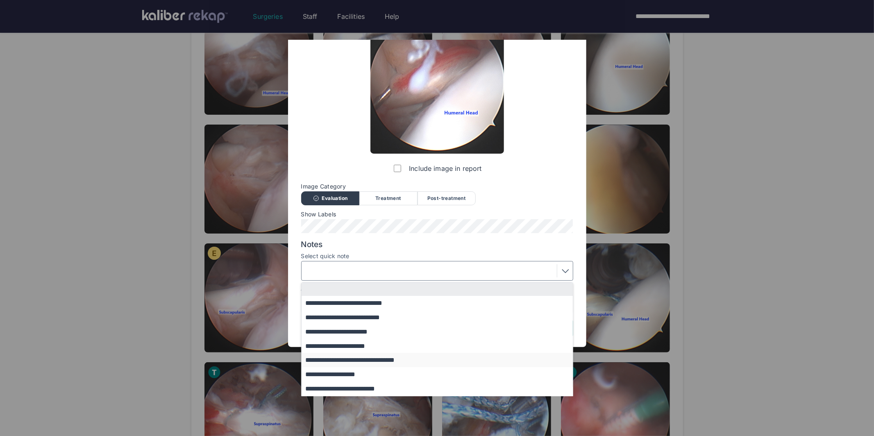
scroll to position [5, 0]
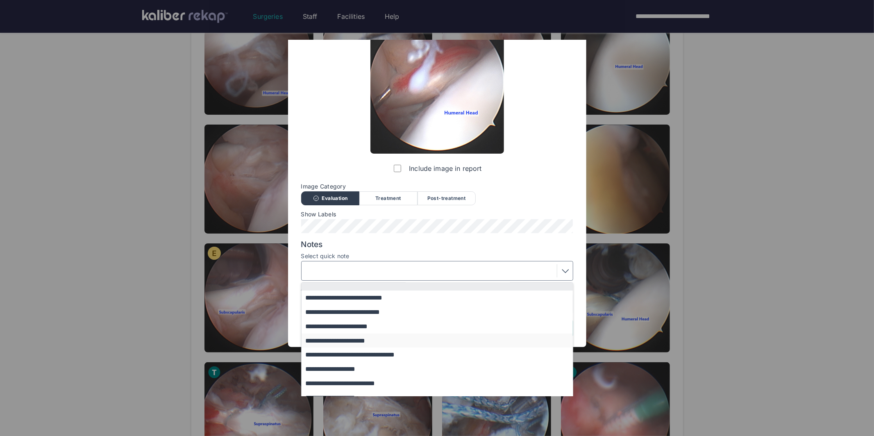
click at [349, 338] on button "**********" at bounding box center [440, 340] width 279 height 14
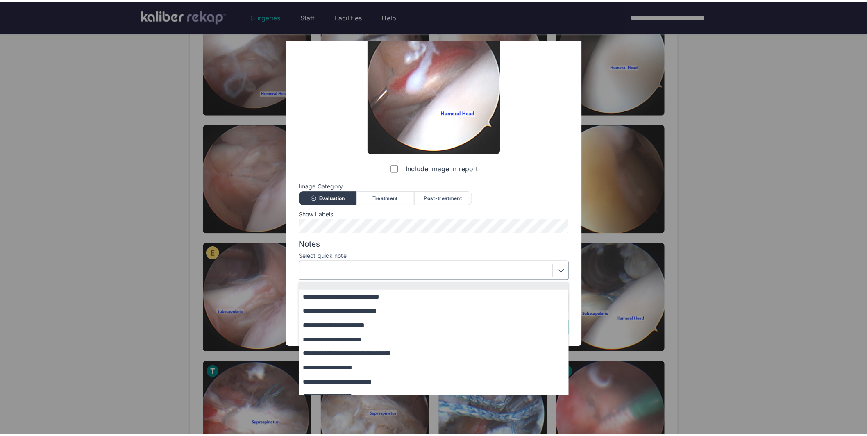
scroll to position [0, 0]
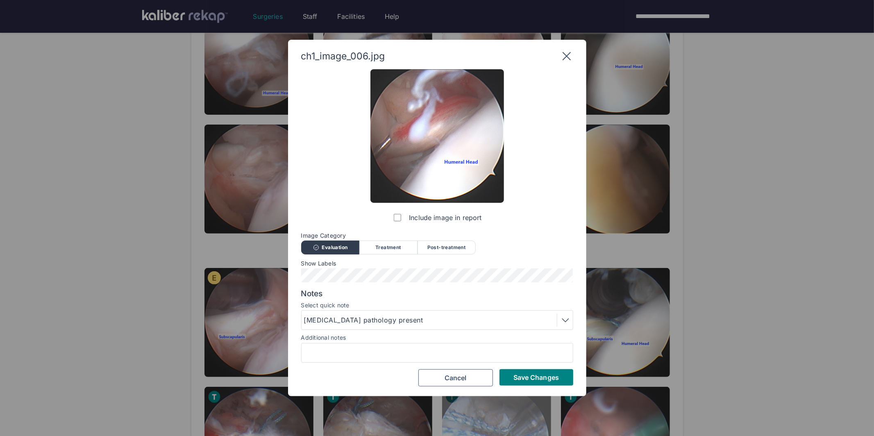
click at [512, 377] on button "Save Changes" at bounding box center [536, 377] width 74 height 16
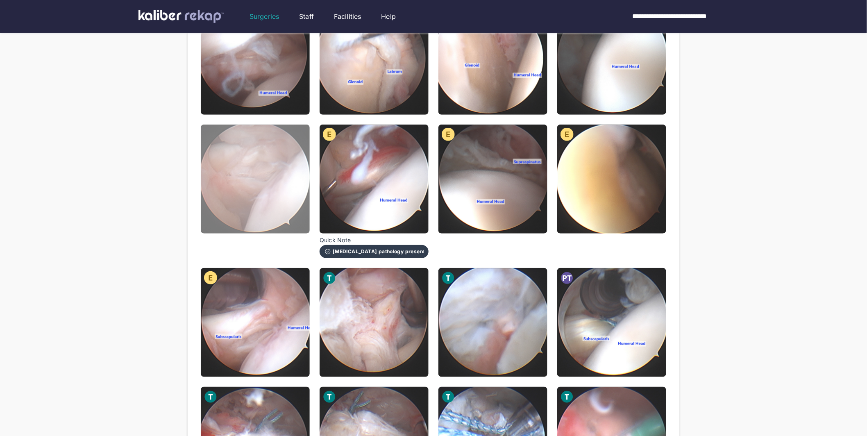
click at [223, 168] on img at bounding box center [255, 179] width 109 height 109
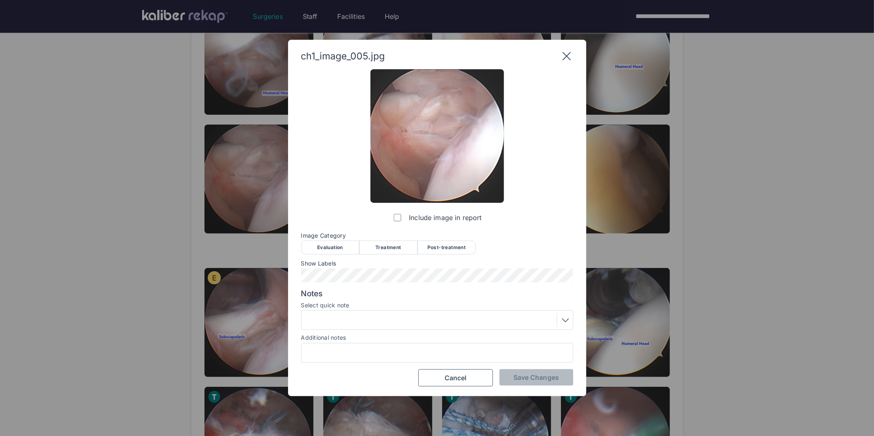
click at [322, 247] on div "Evaluation" at bounding box center [330, 247] width 58 height 14
click at [521, 375] on span "Save Changes" at bounding box center [535, 377] width 45 height 8
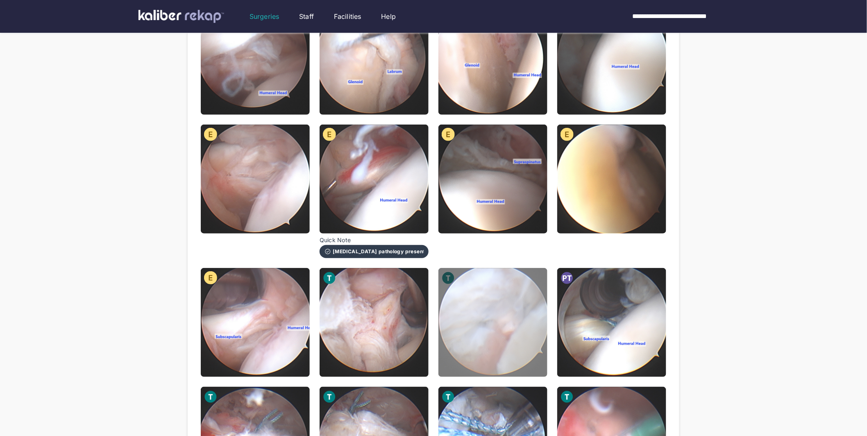
scroll to position [80, 0]
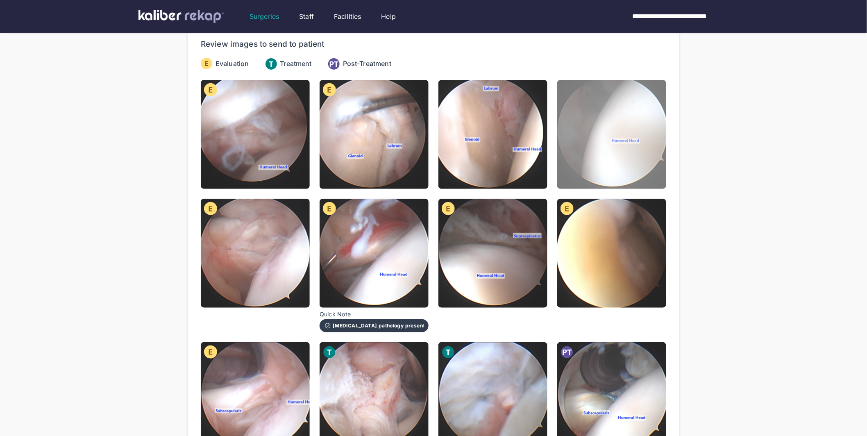
click at [606, 159] on img at bounding box center [611, 134] width 109 height 109
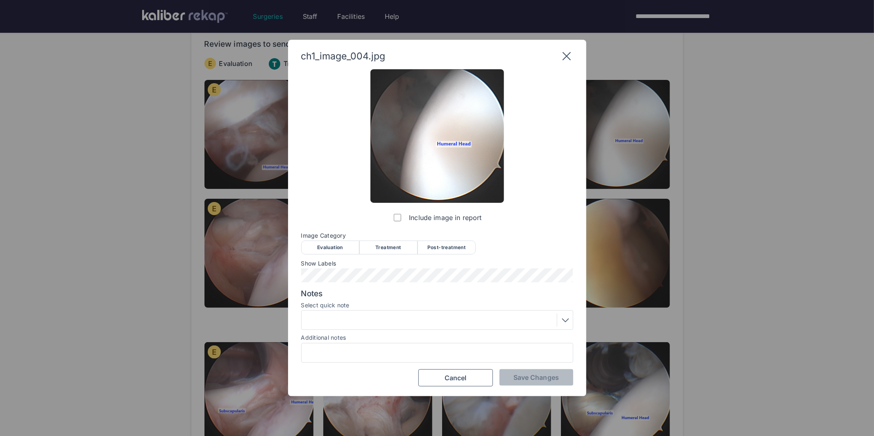
drag, startPoint x: 339, startPoint y: 246, endPoint x: 347, endPoint y: 249, distance: 8.3
click at [340, 246] on div "Evaluation" at bounding box center [330, 247] width 58 height 14
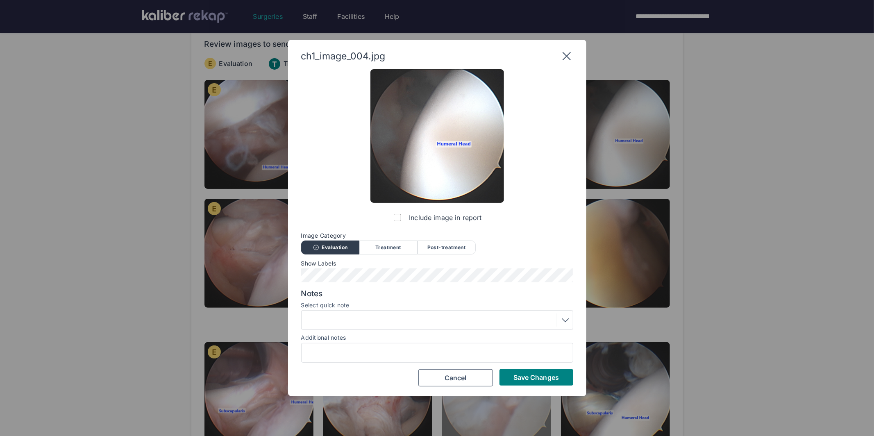
drag, startPoint x: 540, startPoint y: 374, endPoint x: 531, endPoint y: 364, distance: 13.3
click at [540, 374] on span "Save Changes" at bounding box center [535, 377] width 45 height 8
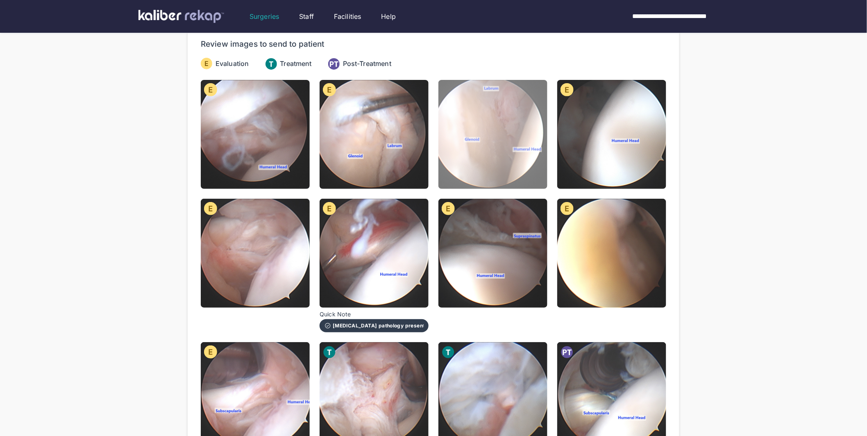
click at [481, 152] on img at bounding box center [492, 134] width 109 height 109
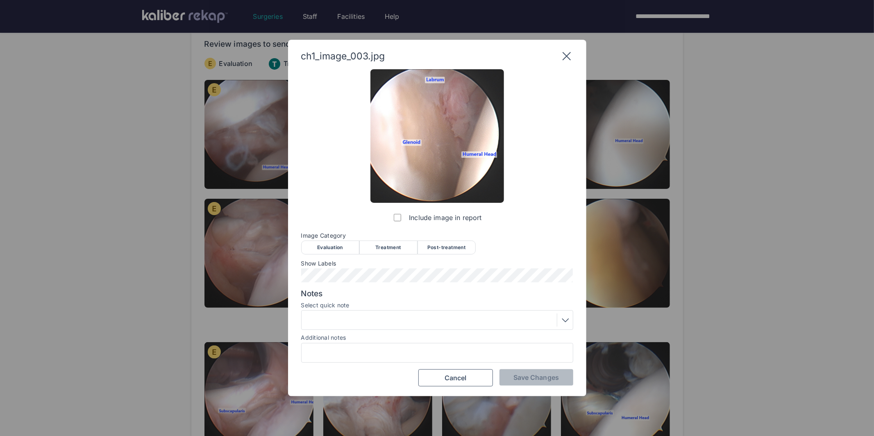
click at [330, 242] on div "Evaluation" at bounding box center [330, 247] width 58 height 14
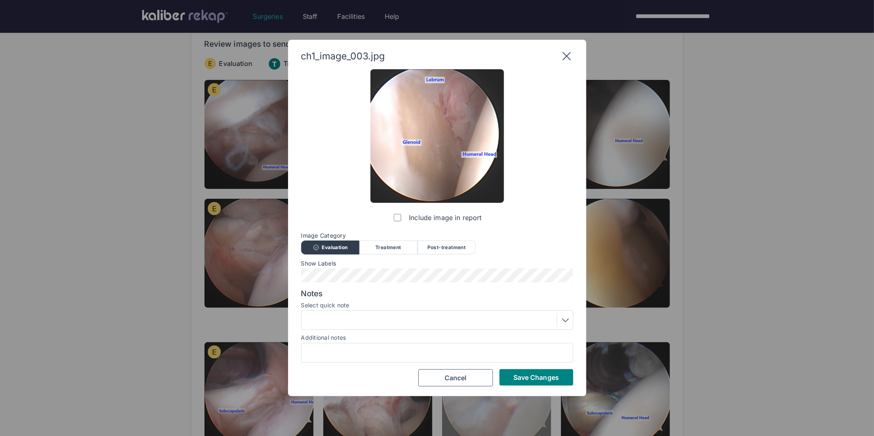
click at [527, 378] on span "Save Changes" at bounding box center [535, 377] width 45 height 8
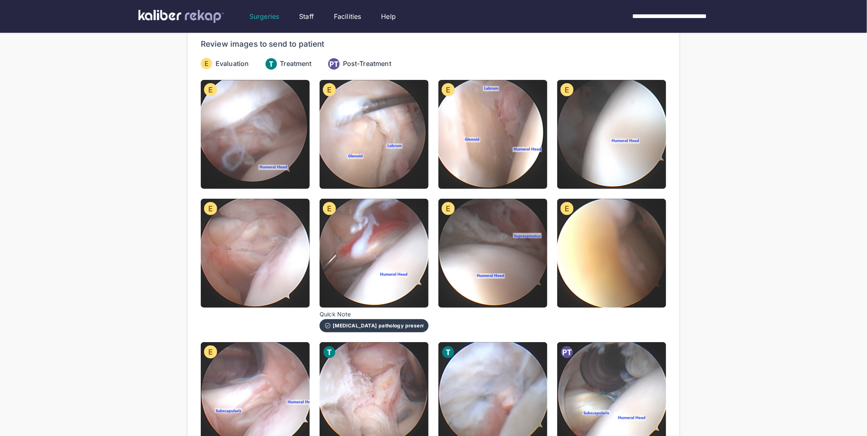
click at [349, 124] on img at bounding box center [373, 134] width 109 height 109
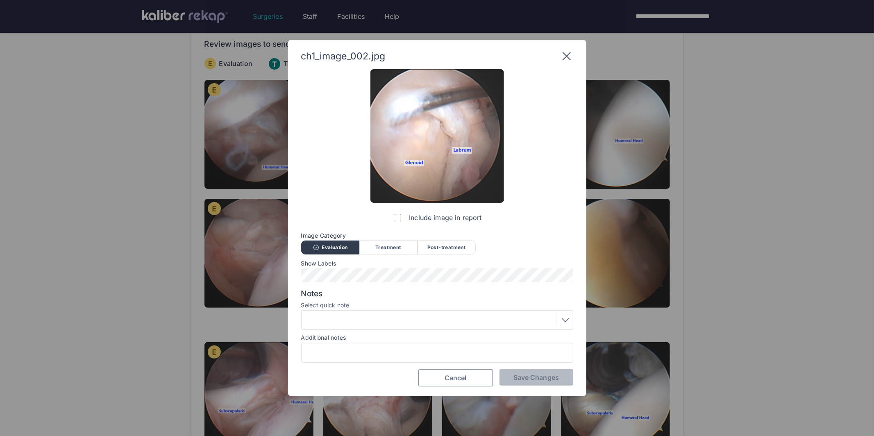
click at [453, 377] on span "Cancel" at bounding box center [455, 378] width 22 height 8
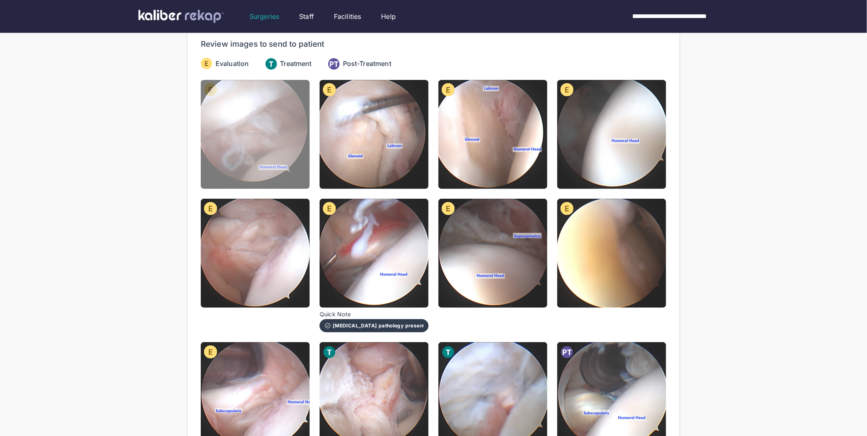
click at [266, 150] on img at bounding box center [255, 134] width 109 height 109
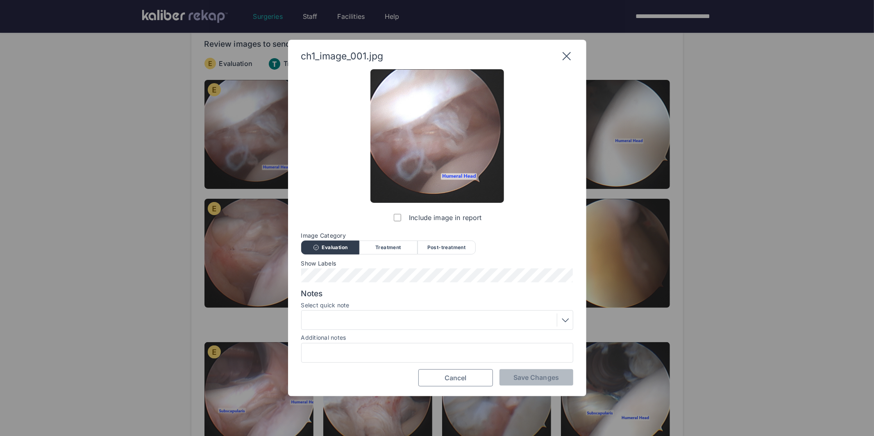
click at [458, 375] on span "Cancel" at bounding box center [455, 378] width 22 height 8
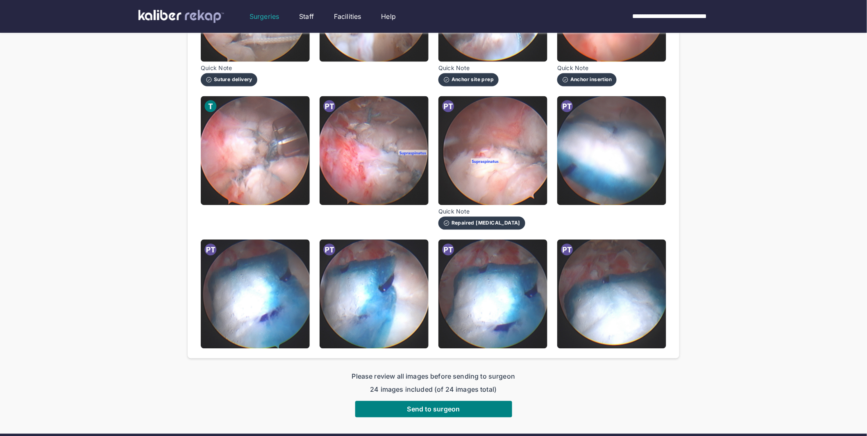
scroll to position [594, 0]
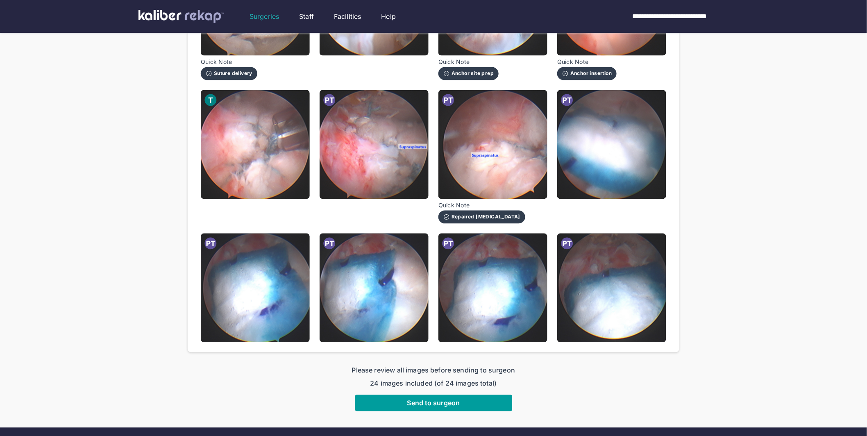
click at [430, 389] on button "Send to surgeon" at bounding box center [433, 403] width 157 height 16
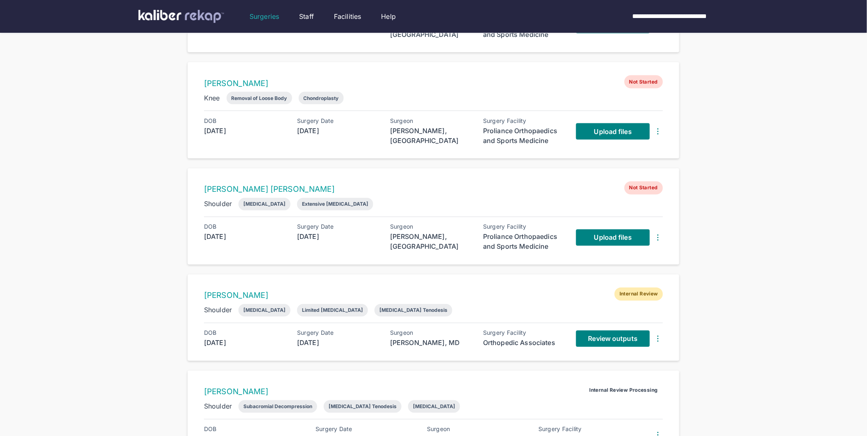
scroll to position [490, 0]
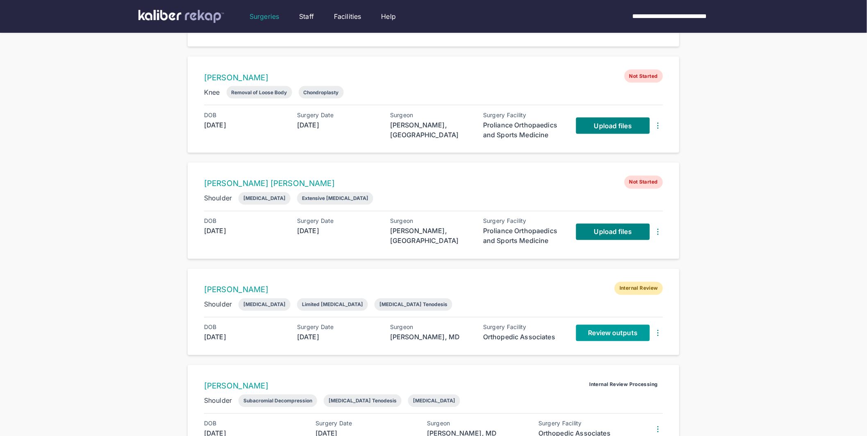
click at [615, 337] on link "Review outputs" at bounding box center [613, 333] width 74 height 16
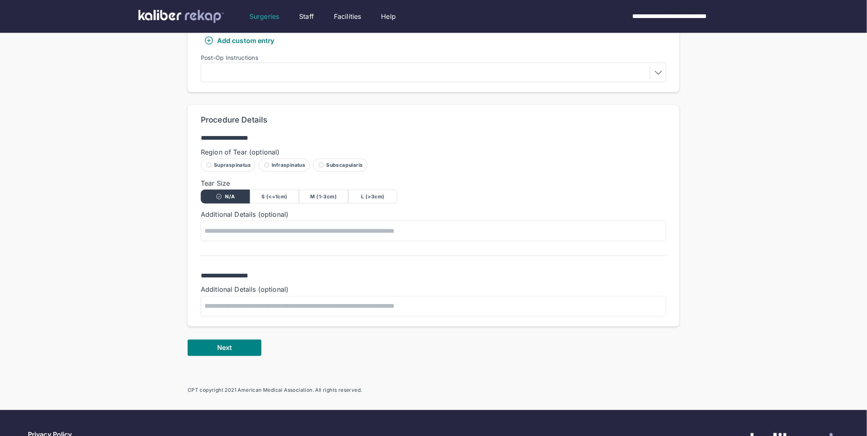
scroll to position [408, 0]
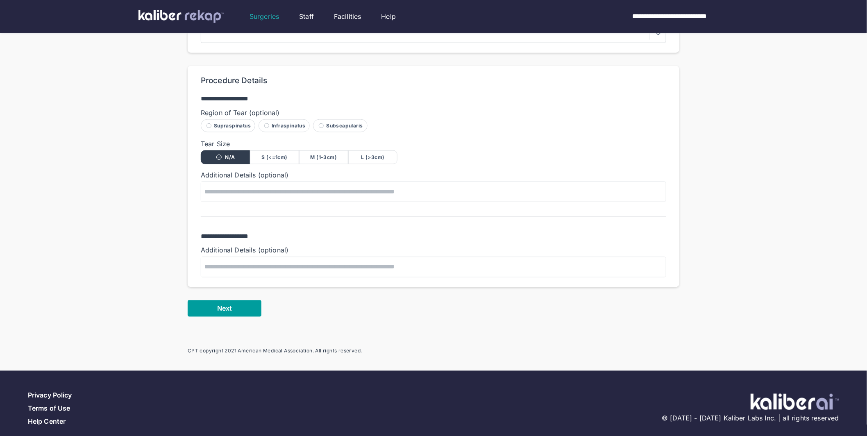
click at [242, 300] on button "Next" at bounding box center [225, 308] width 74 height 16
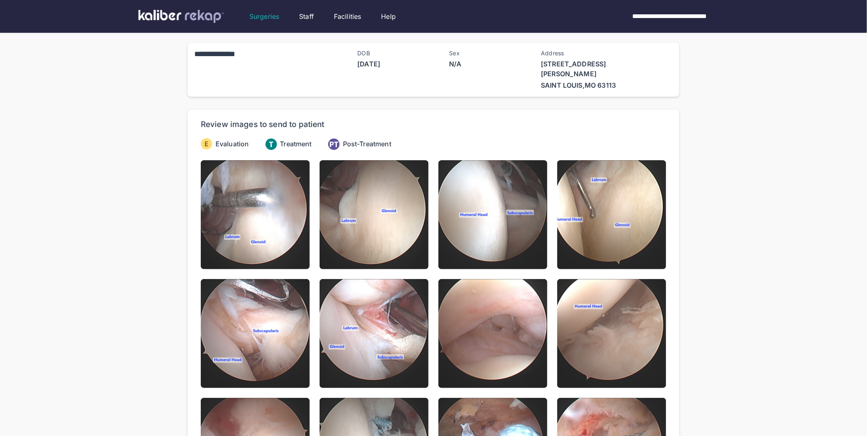
click at [243, 220] on img at bounding box center [255, 214] width 109 height 109
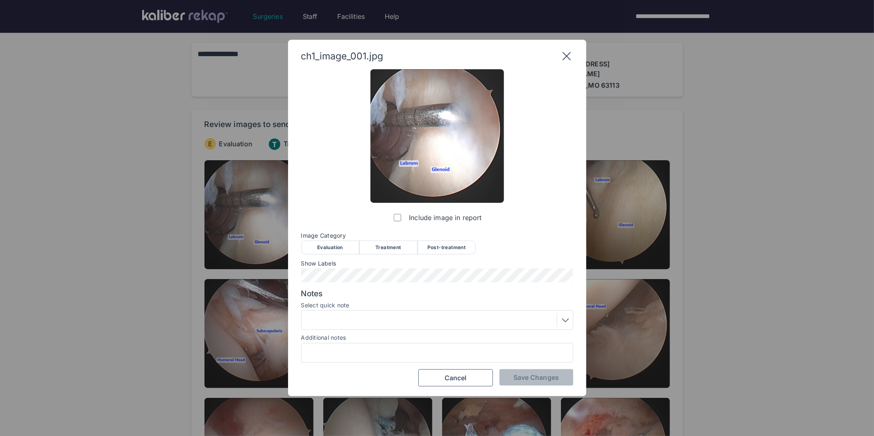
click at [330, 247] on div "Evaluation" at bounding box center [330, 247] width 58 height 14
click at [520, 380] on span "Save Changes" at bounding box center [535, 377] width 45 height 8
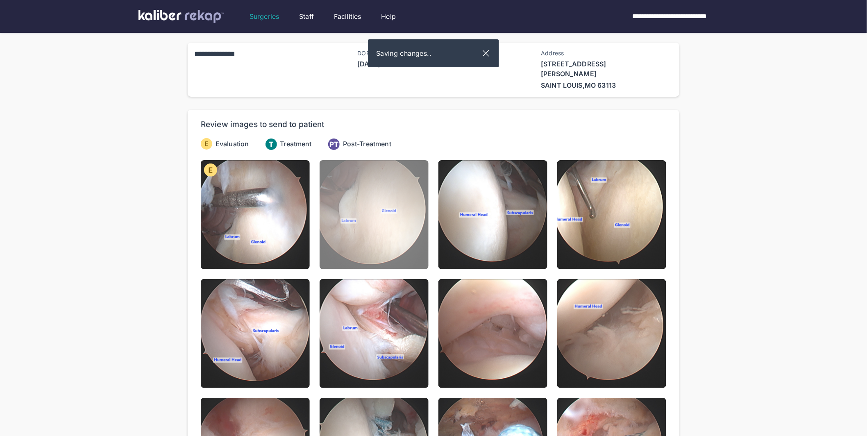
click at [401, 195] on img at bounding box center [373, 214] width 109 height 109
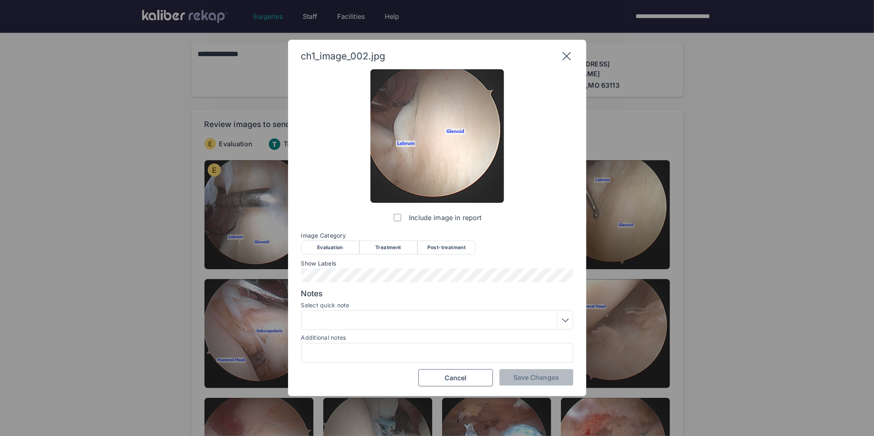
click at [335, 250] on div "Evaluation" at bounding box center [330, 247] width 58 height 14
click at [520, 380] on span "Save Changes" at bounding box center [535, 377] width 45 height 8
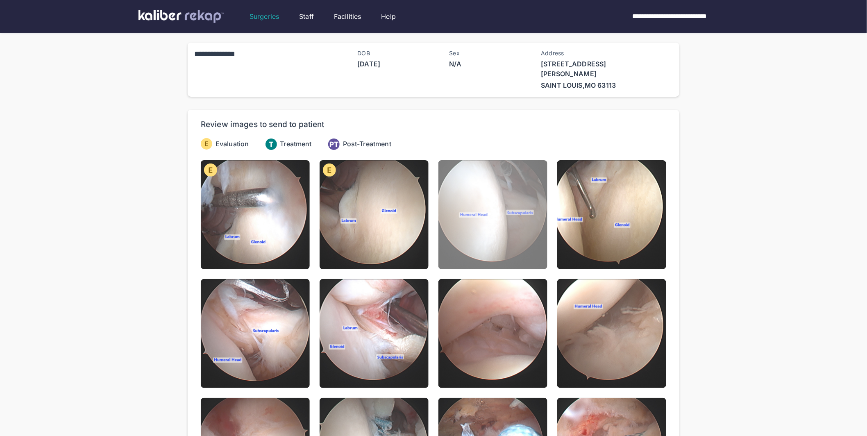
click at [469, 207] on img at bounding box center [492, 214] width 109 height 109
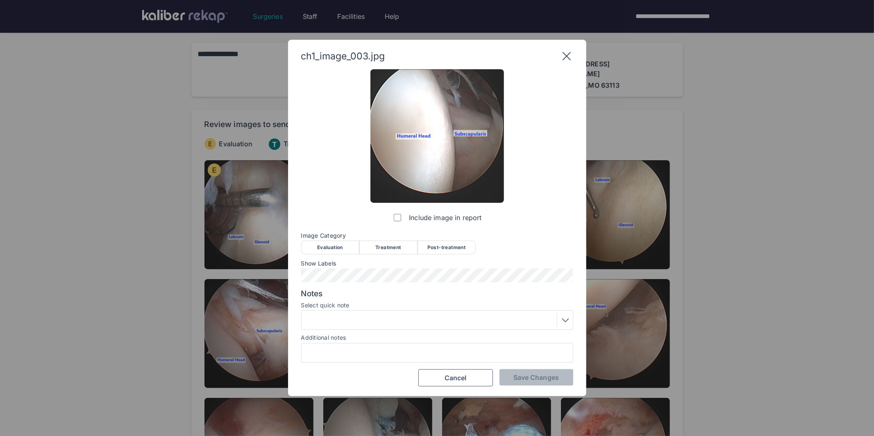
click at [330, 248] on div "Evaluation" at bounding box center [330, 247] width 58 height 14
click at [541, 381] on span "Save Changes" at bounding box center [535, 377] width 45 height 8
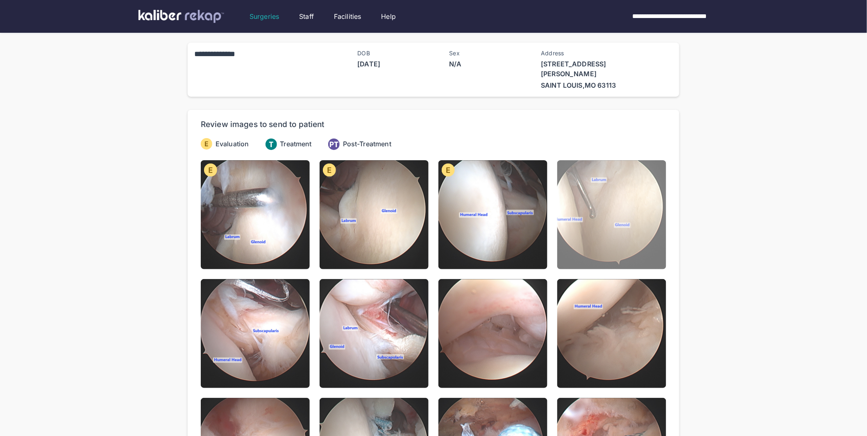
click at [626, 219] on img at bounding box center [611, 214] width 109 height 109
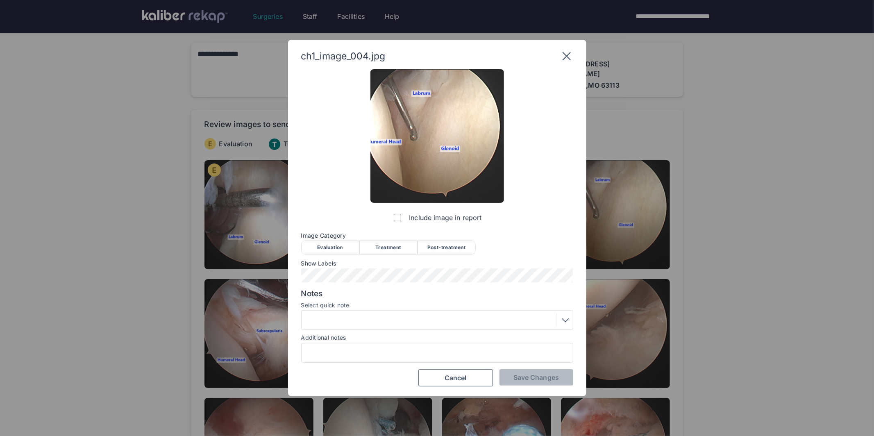
click at [328, 245] on div "Evaluation" at bounding box center [330, 247] width 58 height 14
click at [535, 378] on span "Save Changes" at bounding box center [535, 377] width 45 height 8
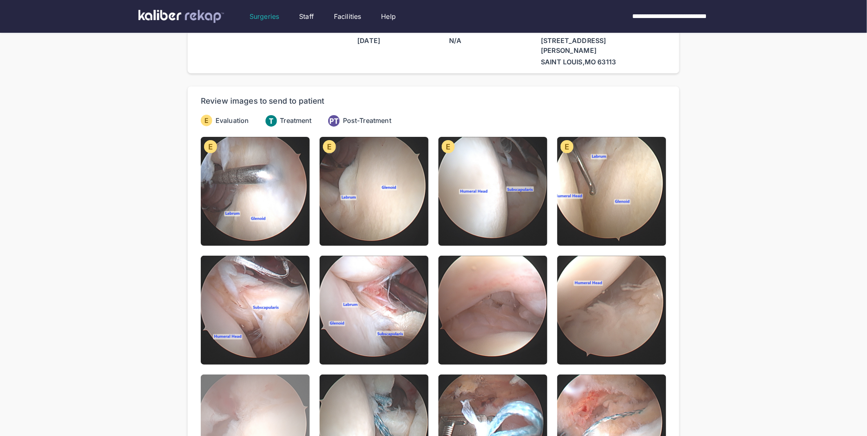
scroll to position [68, 0]
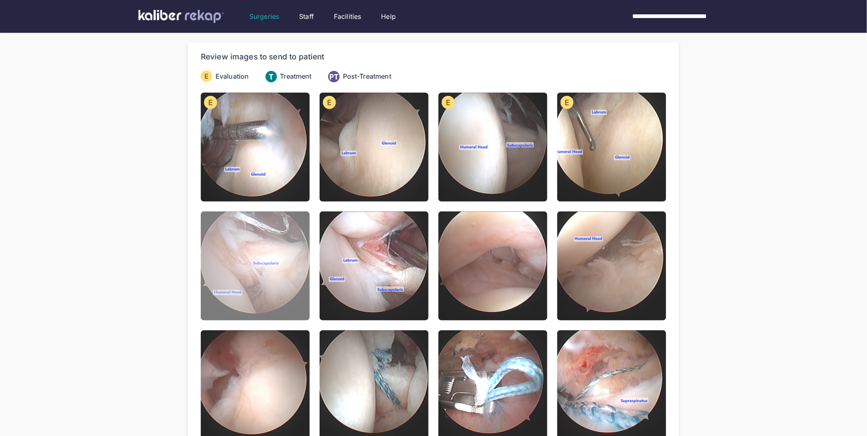
click at [250, 265] on img at bounding box center [255, 265] width 109 height 109
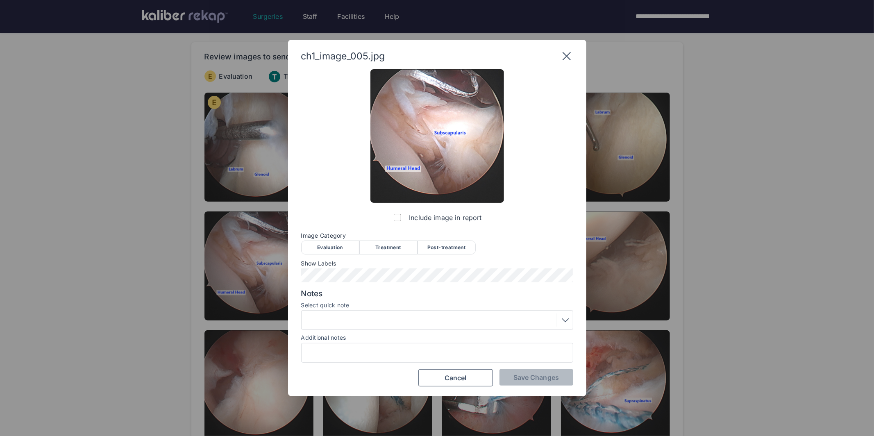
click at [339, 245] on div "Evaluation" at bounding box center [330, 247] width 58 height 14
click at [532, 377] on span "Save Changes" at bounding box center [535, 377] width 45 height 8
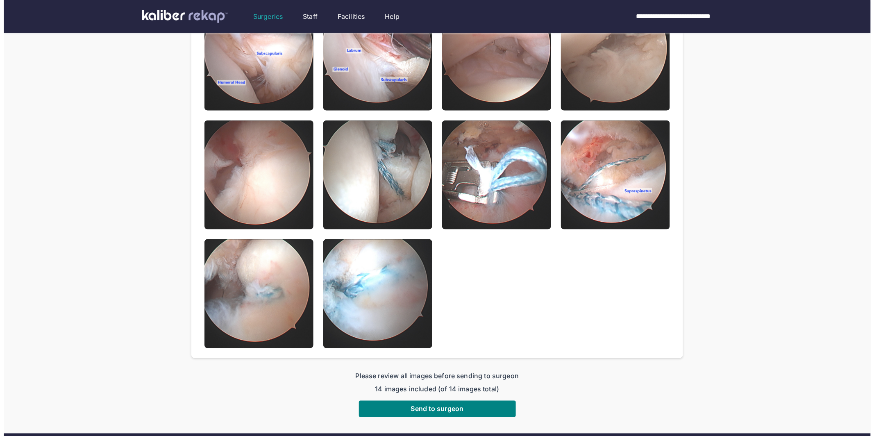
scroll to position [283, 0]
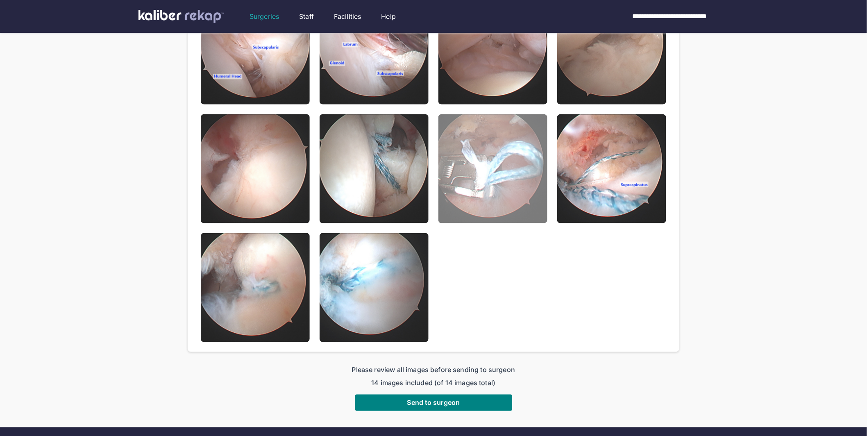
click at [491, 170] on img at bounding box center [492, 168] width 109 height 109
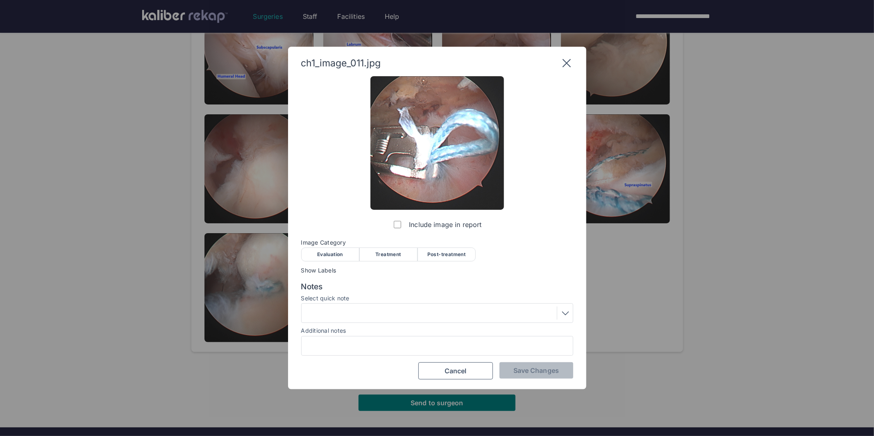
click at [392, 253] on div "Treatment" at bounding box center [388, 254] width 58 height 14
click at [386, 313] on div at bounding box center [437, 312] width 266 height 13
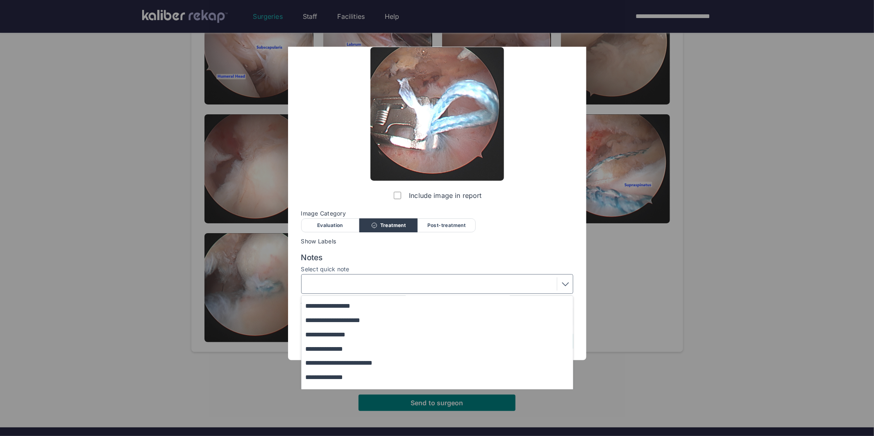
scroll to position [62, 0]
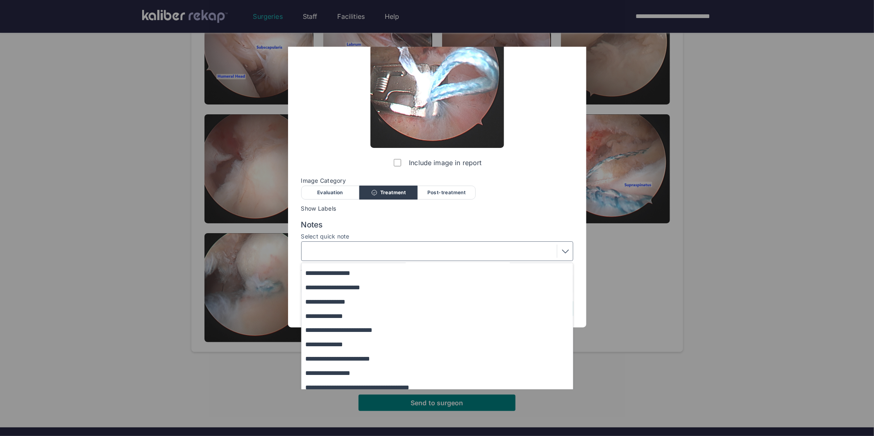
click at [341, 342] on button "**********" at bounding box center [440, 344] width 279 height 14
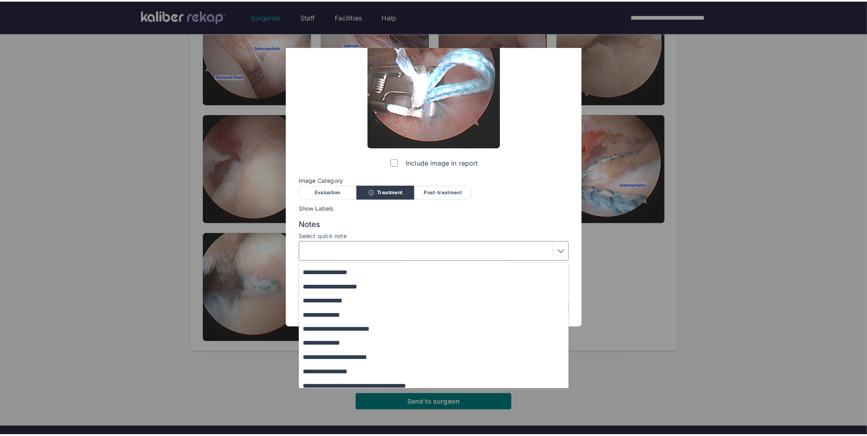
scroll to position [0, 0]
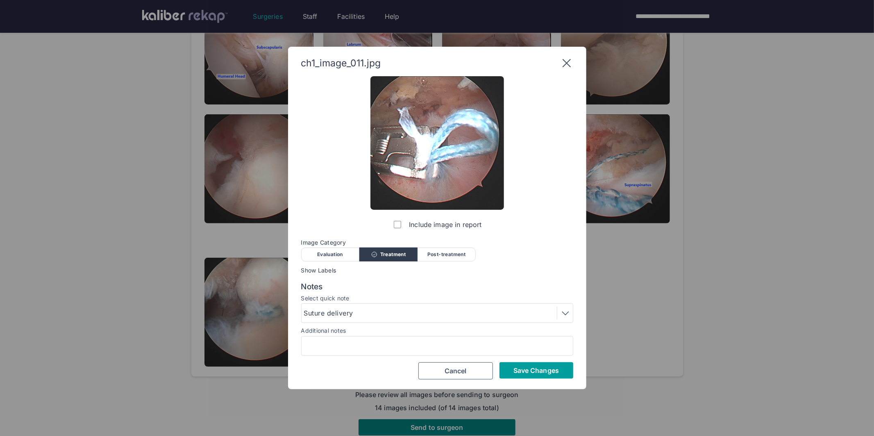
click at [518, 367] on span "Save Changes" at bounding box center [535, 370] width 45 height 8
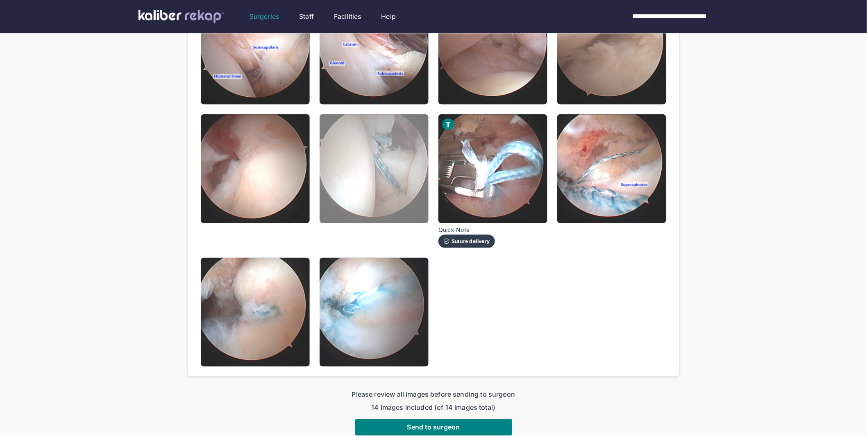
click at [412, 190] on img at bounding box center [373, 168] width 109 height 109
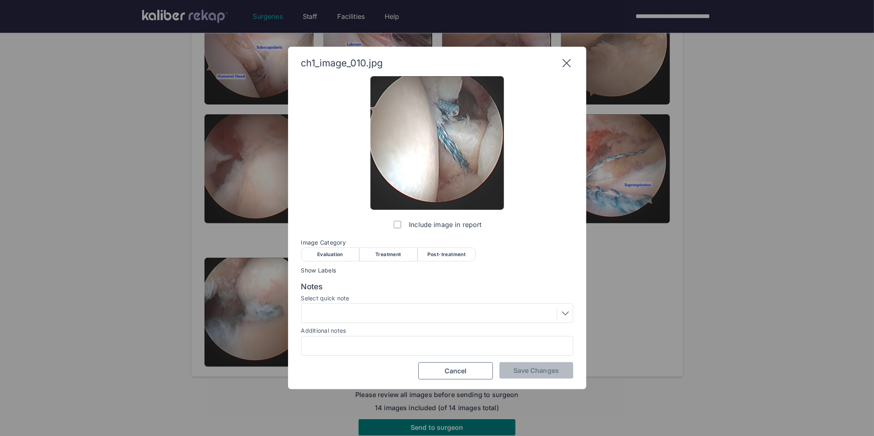
click at [385, 253] on div "Treatment" at bounding box center [388, 254] width 58 height 14
click at [524, 367] on span "Save Changes" at bounding box center [535, 370] width 45 height 8
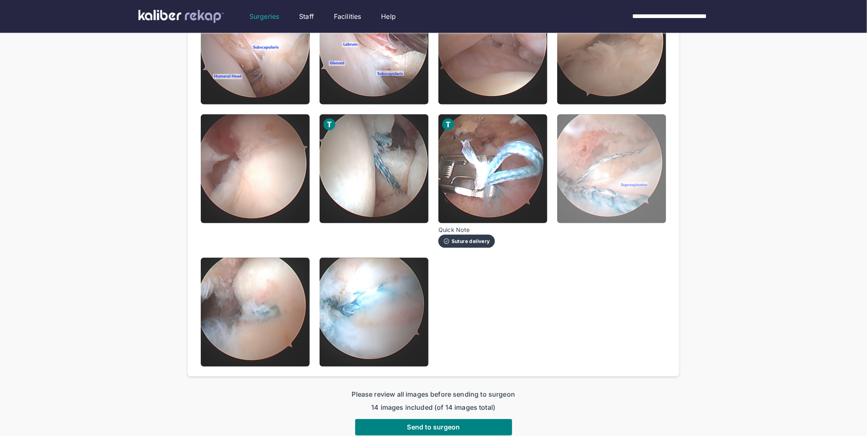
click at [572, 170] on img at bounding box center [611, 168] width 109 height 109
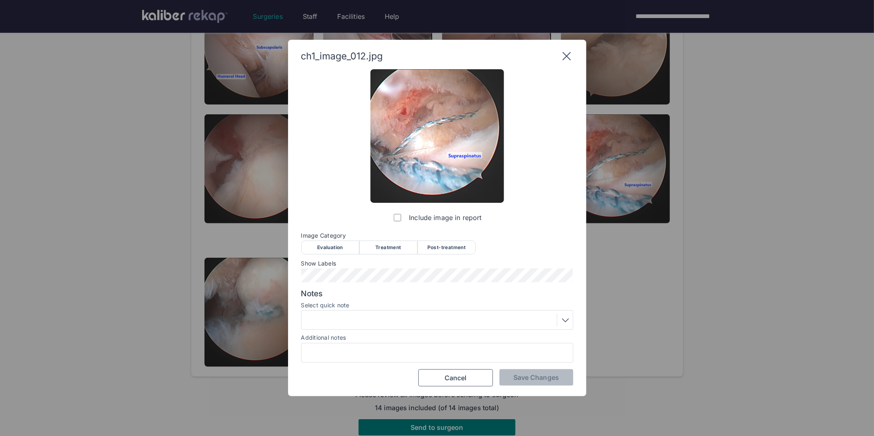
click at [400, 246] on div "Treatment" at bounding box center [388, 247] width 58 height 14
click at [524, 378] on span "Save Changes" at bounding box center [535, 377] width 45 height 8
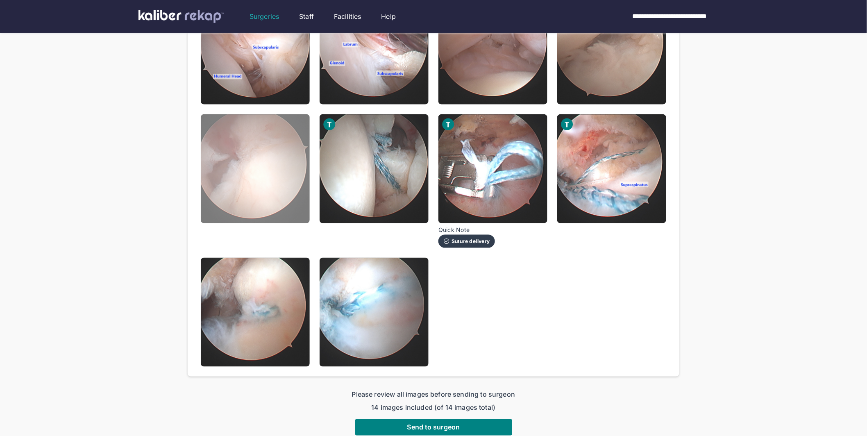
click at [291, 181] on img at bounding box center [255, 168] width 109 height 109
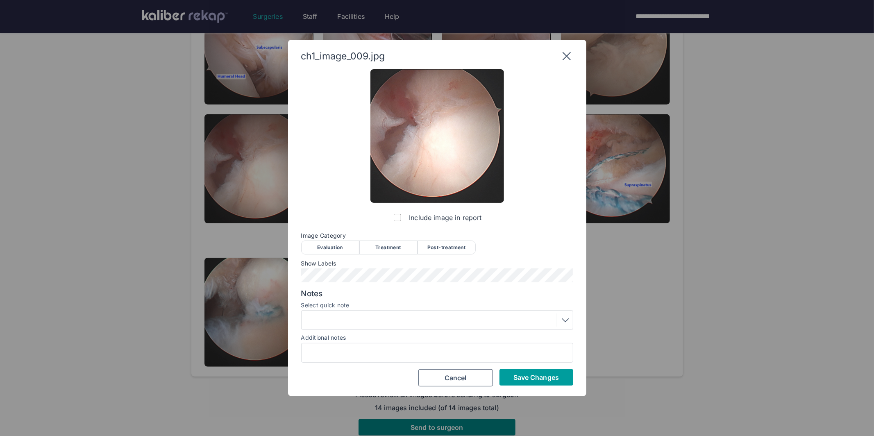
click at [536, 381] on button "Save Changes" at bounding box center [536, 377] width 74 height 16
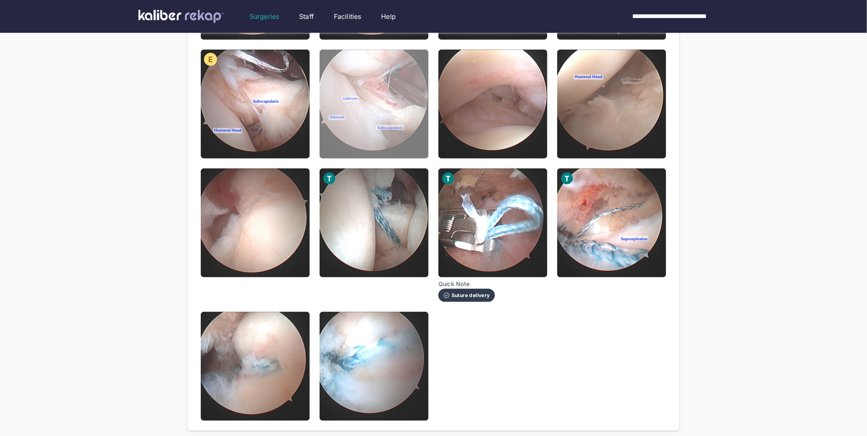
scroll to position [129, 0]
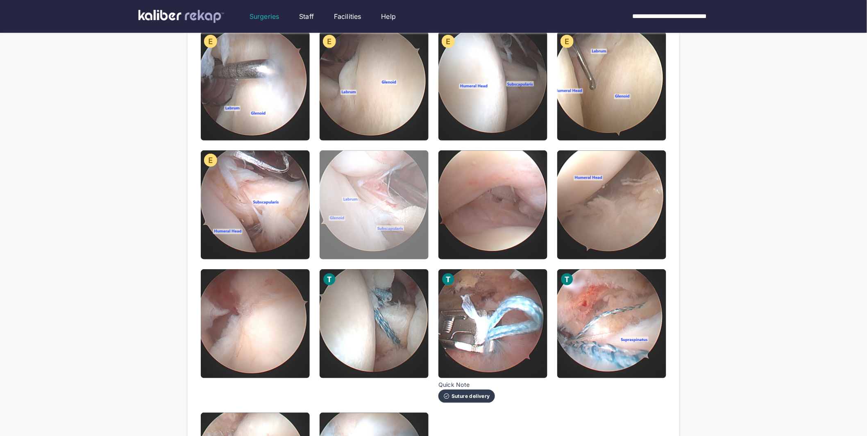
click at [359, 195] on img at bounding box center [373, 204] width 109 height 109
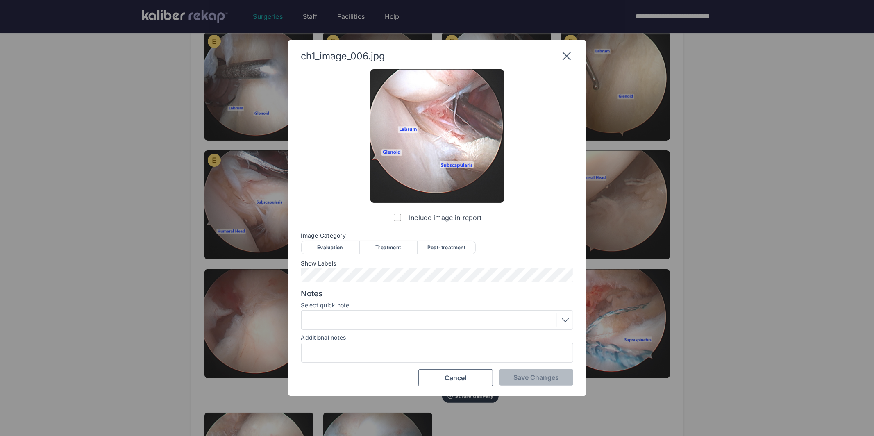
click at [402, 247] on div "Treatment" at bounding box center [388, 247] width 58 height 14
click at [541, 376] on span "Save Changes" at bounding box center [535, 377] width 45 height 8
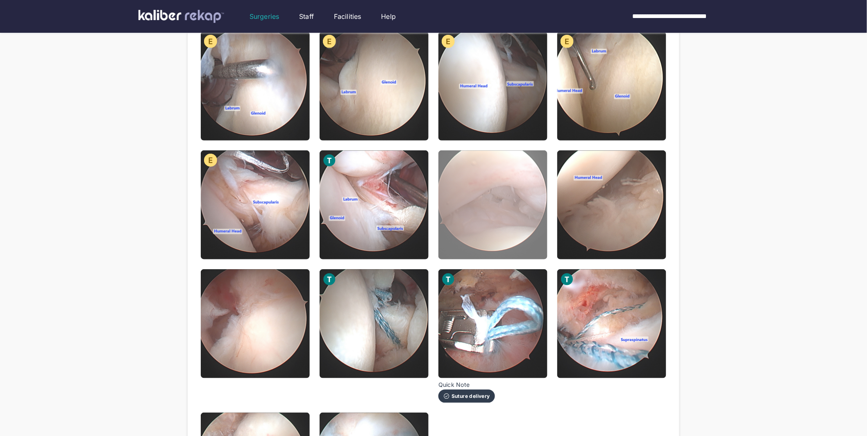
click at [489, 225] on img at bounding box center [492, 204] width 109 height 109
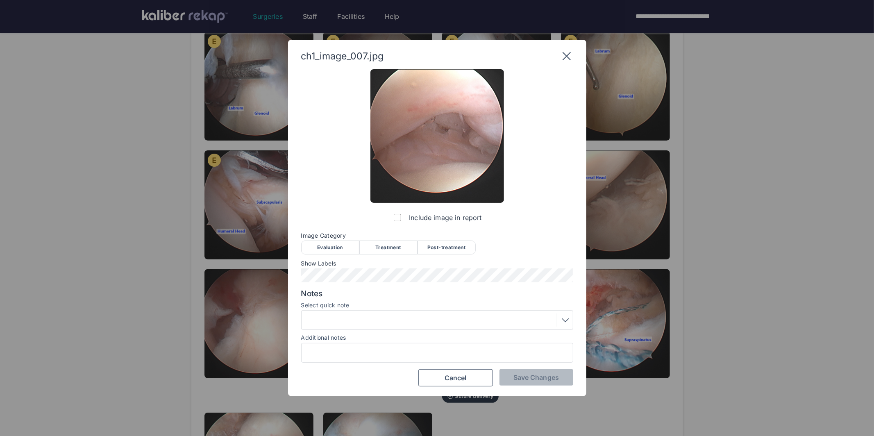
click at [386, 246] on div "Treatment" at bounding box center [388, 247] width 58 height 14
click at [345, 250] on div "Evaluation" at bounding box center [330, 247] width 58 height 14
click at [533, 374] on span "Save Changes" at bounding box center [535, 377] width 45 height 8
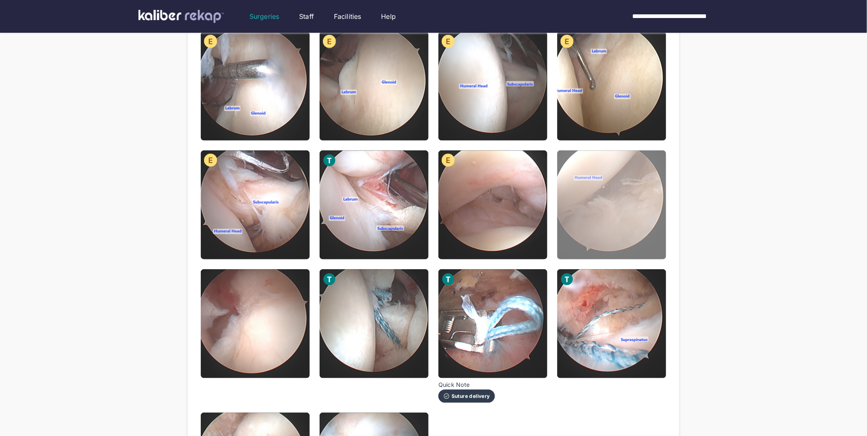
click at [590, 221] on img at bounding box center [611, 204] width 109 height 109
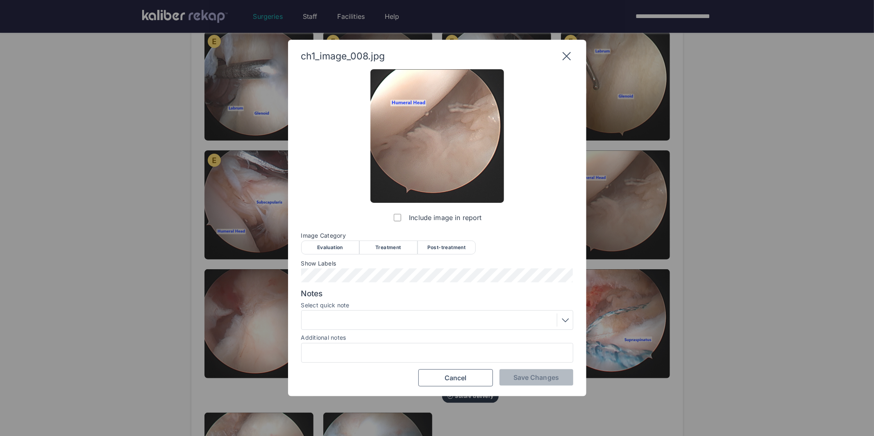
click at [347, 248] on div "Evaluation" at bounding box center [330, 247] width 58 height 14
click at [535, 379] on span "Save Changes" at bounding box center [535, 377] width 45 height 8
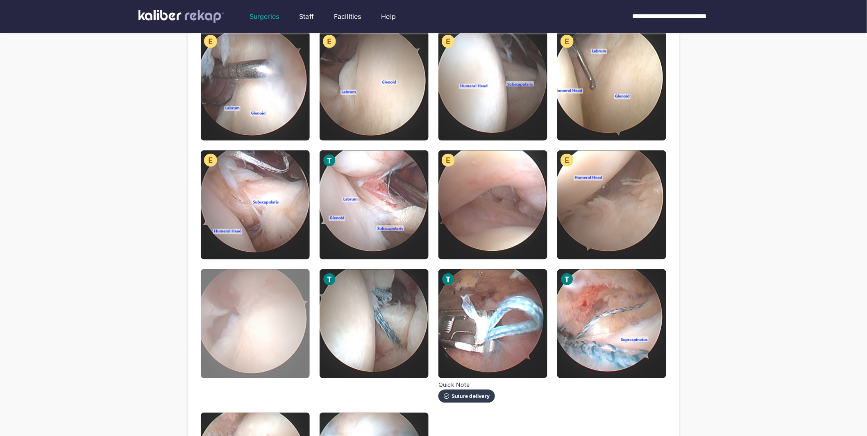
click at [267, 306] on img at bounding box center [255, 323] width 109 height 109
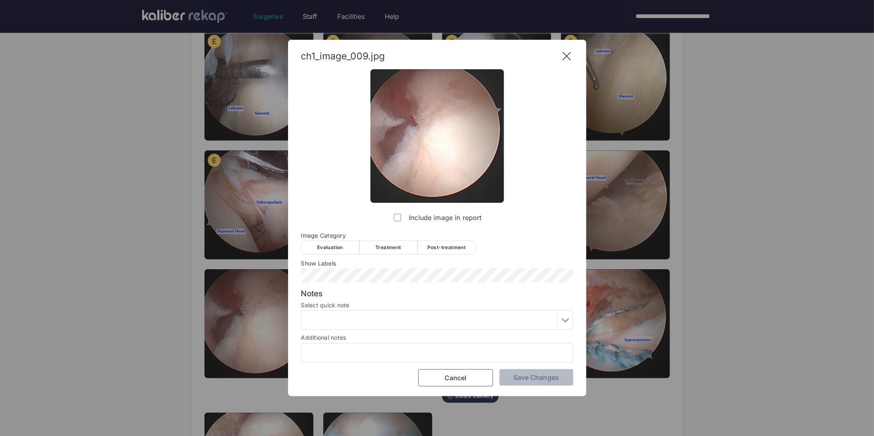
click at [351, 249] on div "Evaluation" at bounding box center [330, 247] width 58 height 14
click at [574, 370] on div "ch1_image_009.jpg Include image in report Image Category Evaluation Treatment P…" at bounding box center [437, 218] width 298 height 356
click at [550, 373] on span "Save Changes" at bounding box center [535, 377] width 45 height 8
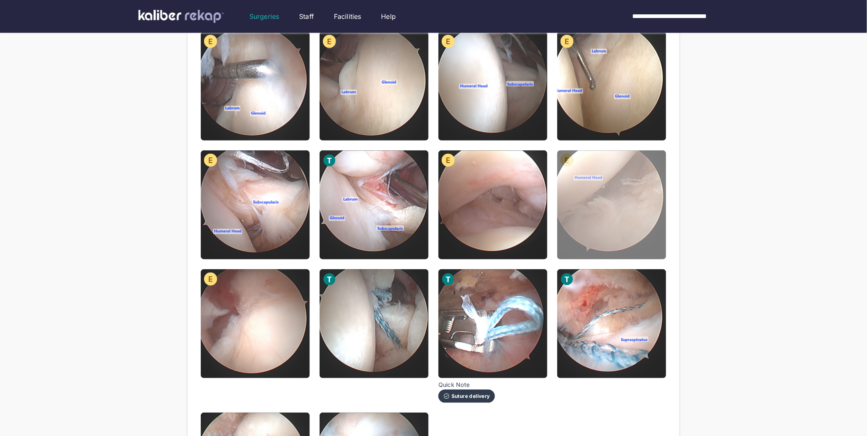
click at [633, 196] on img at bounding box center [611, 204] width 109 height 109
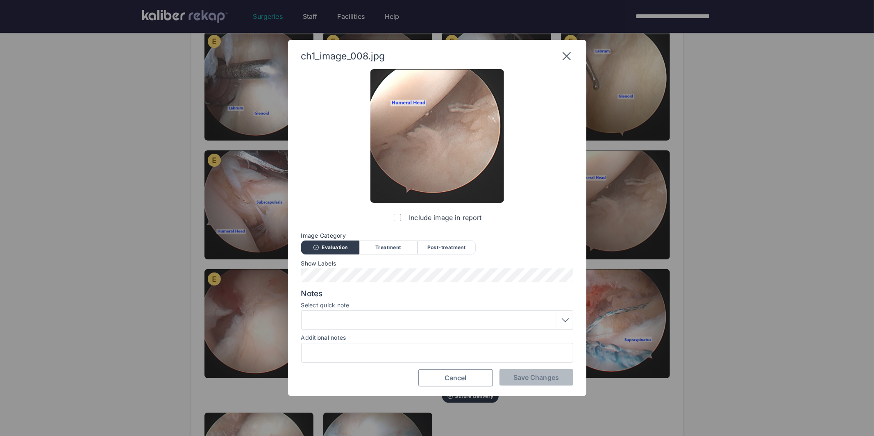
click at [473, 379] on button "Cancel" at bounding box center [455, 377] width 75 height 17
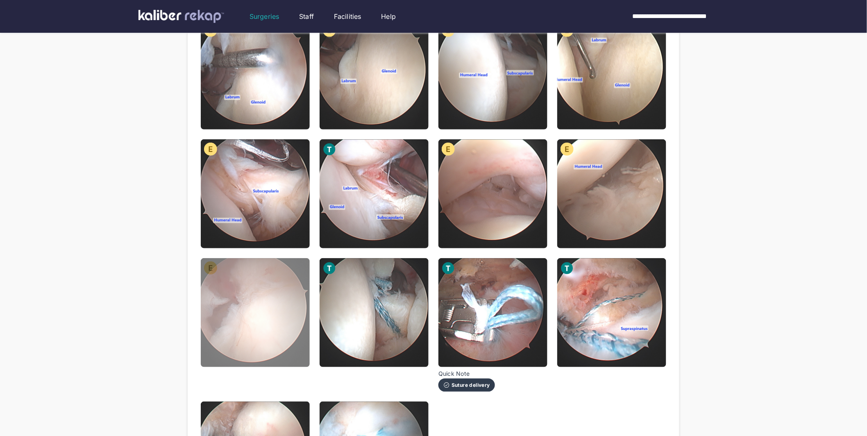
scroll to position [247, 0]
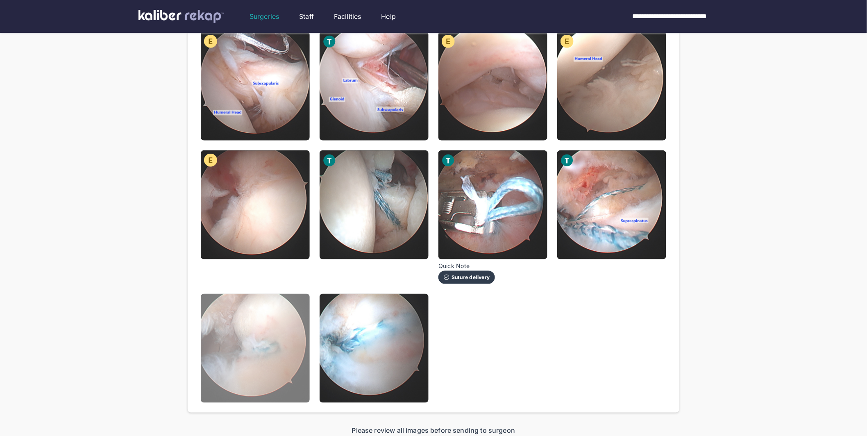
click at [257, 353] on img at bounding box center [255, 348] width 109 height 109
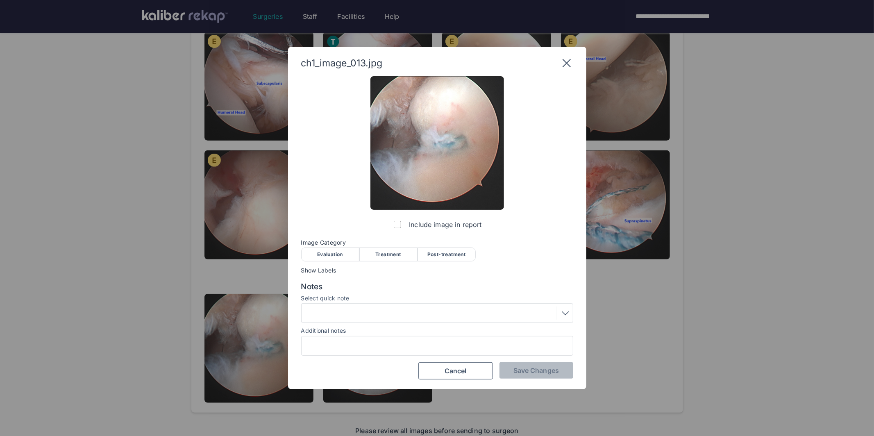
click at [442, 252] on div "Post-treatment" at bounding box center [446, 254] width 58 height 14
click at [528, 371] on span "Save Changes" at bounding box center [535, 370] width 45 height 8
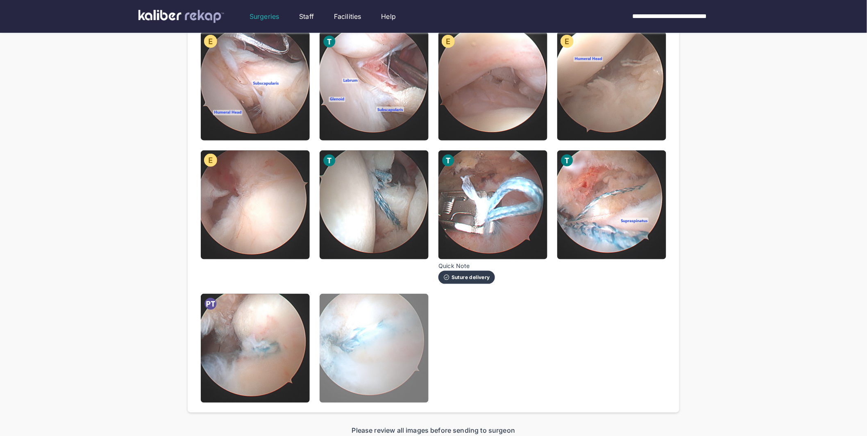
click at [417, 339] on img at bounding box center [373, 348] width 109 height 109
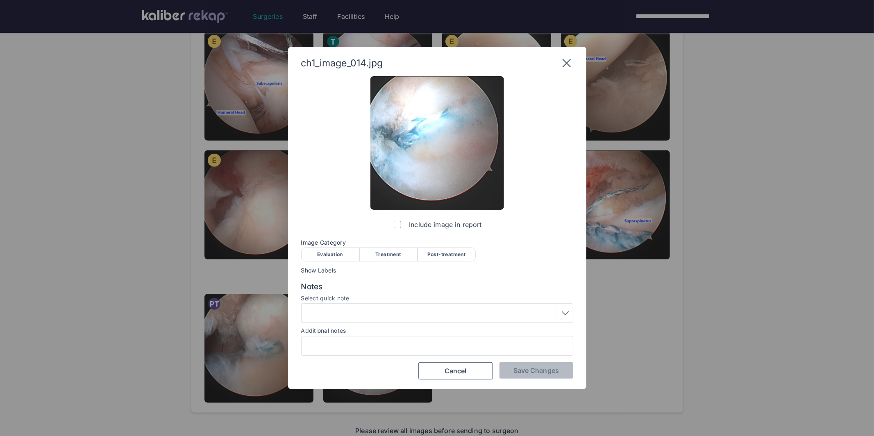
click at [453, 250] on div "Post-treatment" at bounding box center [446, 254] width 58 height 14
click at [535, 367] on span "Save Changes" at bounding box center [535, 370] width 45 height 8
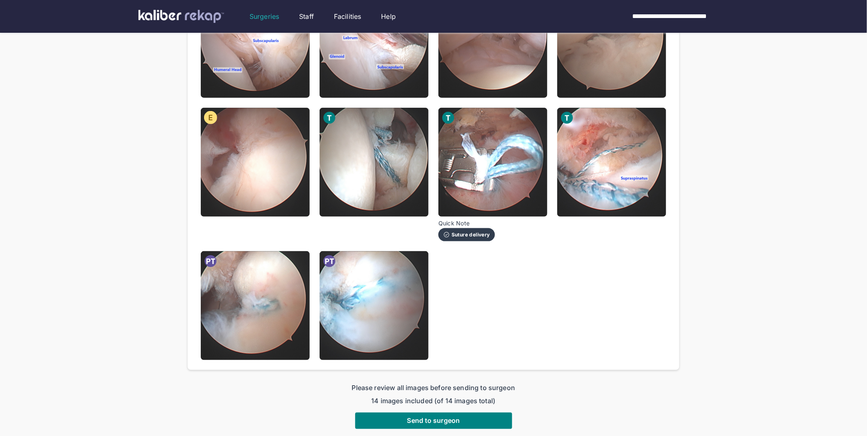
scroll to position [365, 0]
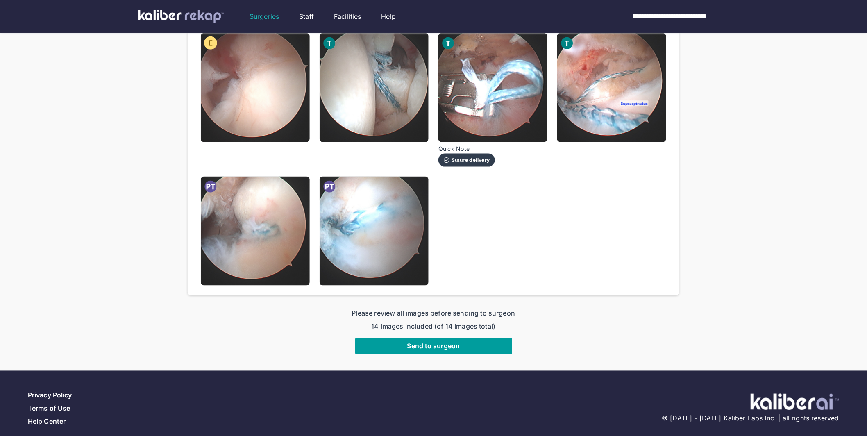
click at [411, 342] on span "Send to surgeon" at bounding box center [433, 346] width 53 height 8
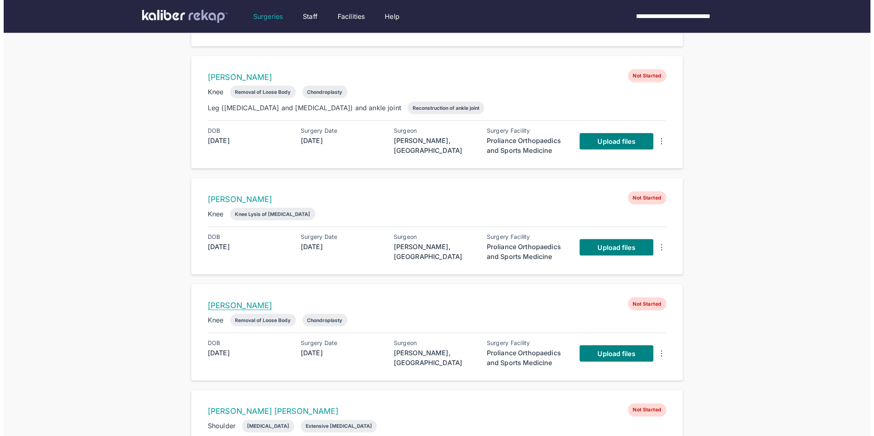
scroll to position [356, 0]
